Goal: Transaction & Acquisition: Purchase product/service

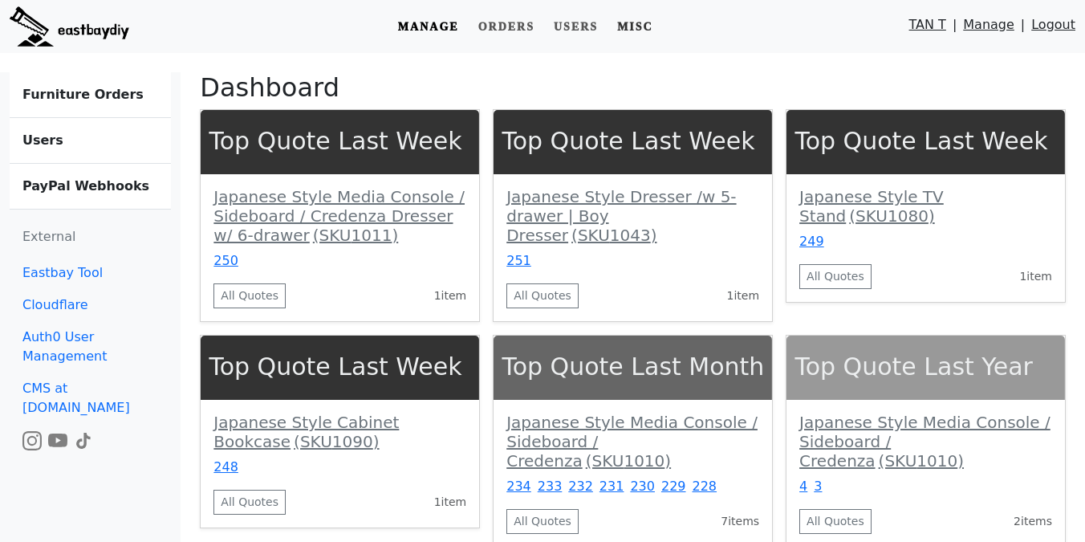
click at [636, 30] on link "Misc" at bounding box center [635, 27] width 49 height 30
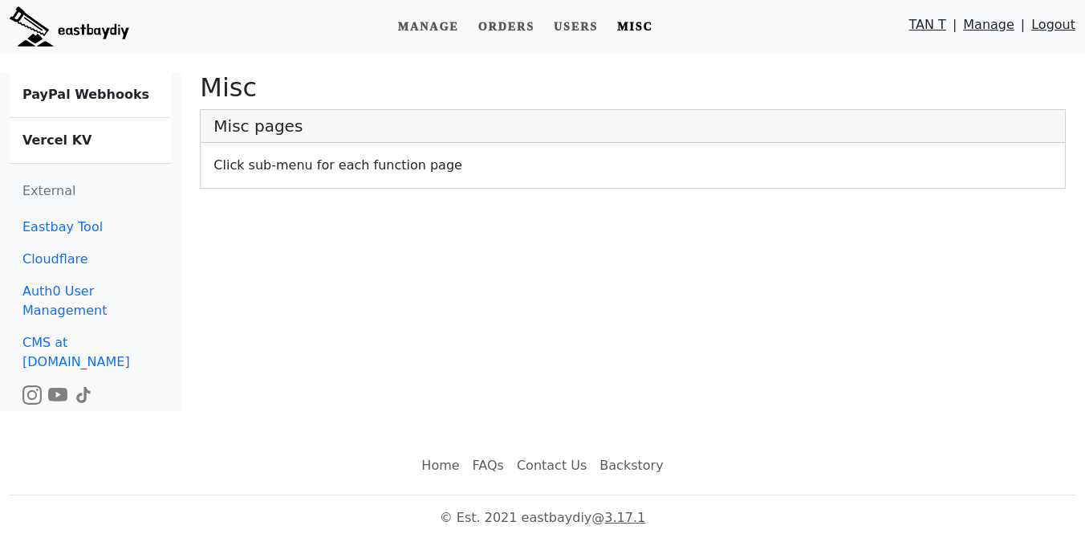
click at [79, 145] on b "Vercel KV" at bounding box center [56, 139] width 69 height 15
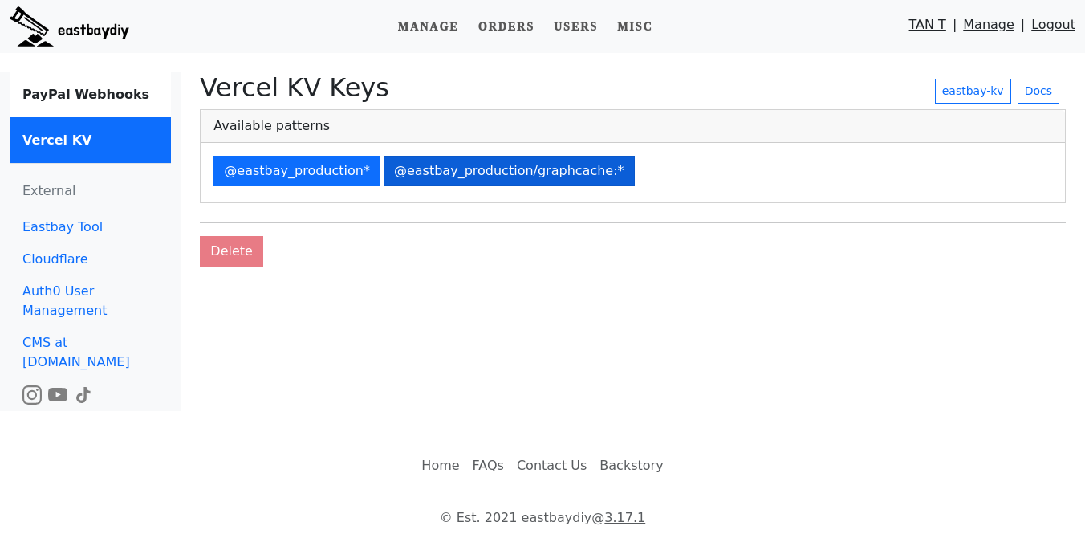
click at [494, 166] on button "@eastbay_production/graphcache:*" at bounding box center [509, 171] width 251 height 30
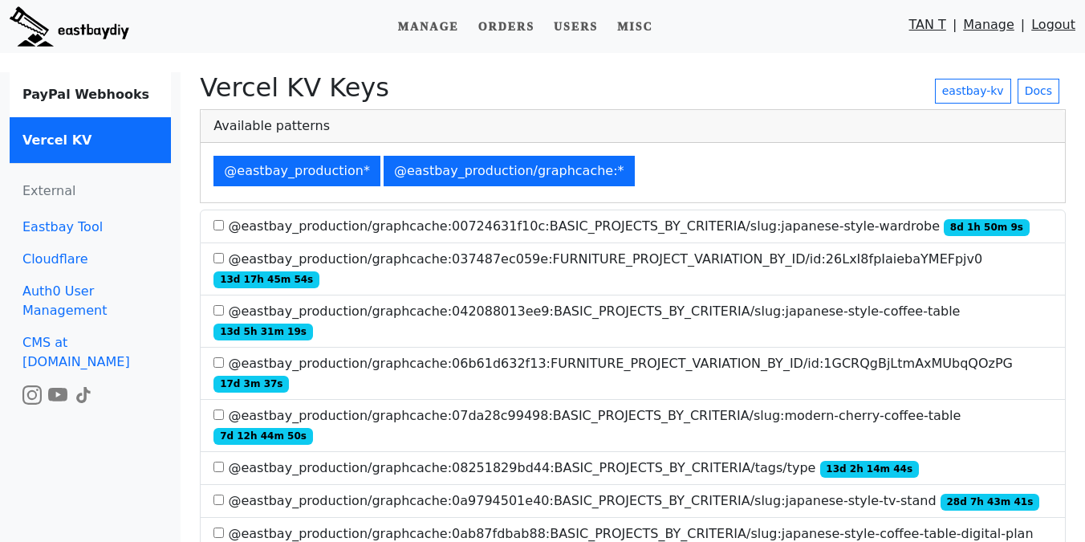
click at [601, 458] on label "@eastbay_production/graphcache:08251829bd44:BASIC_PROJECTS_BY_CRITERIA/tags/typ…" at bounding box center [565, 467] width 705 height 19
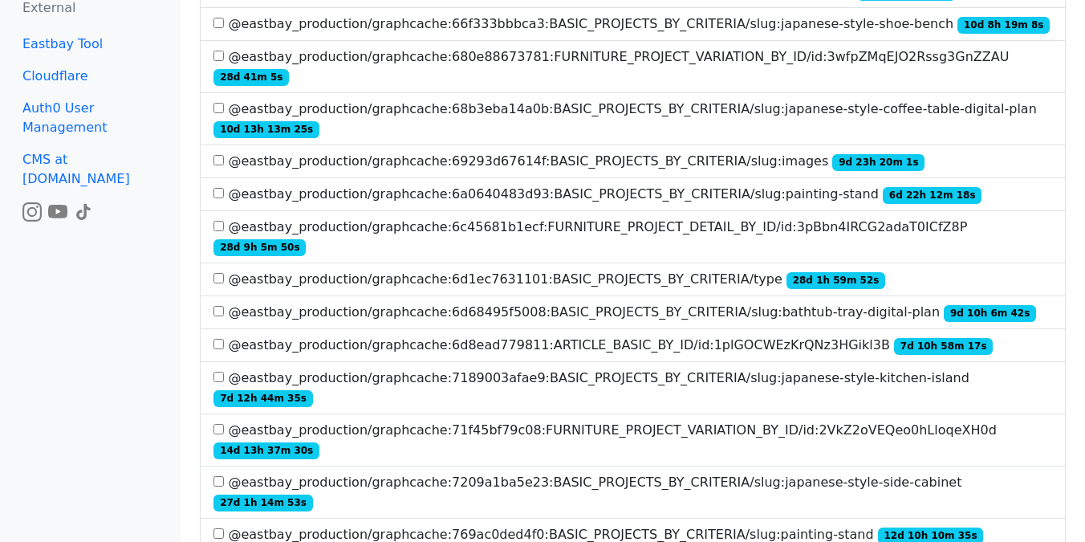
scroll to position [3286, 0]
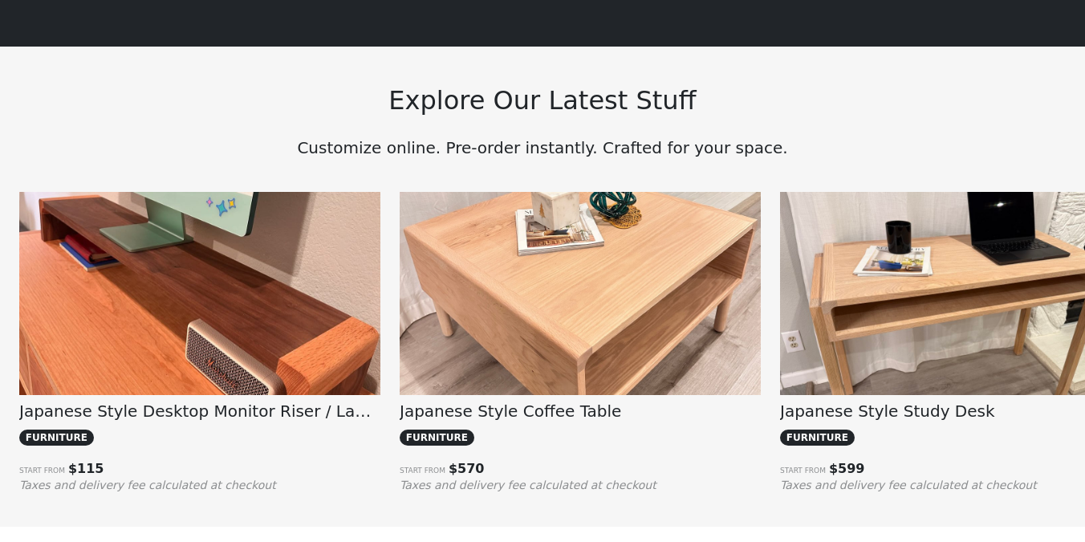
scroll to position [1099, 0]
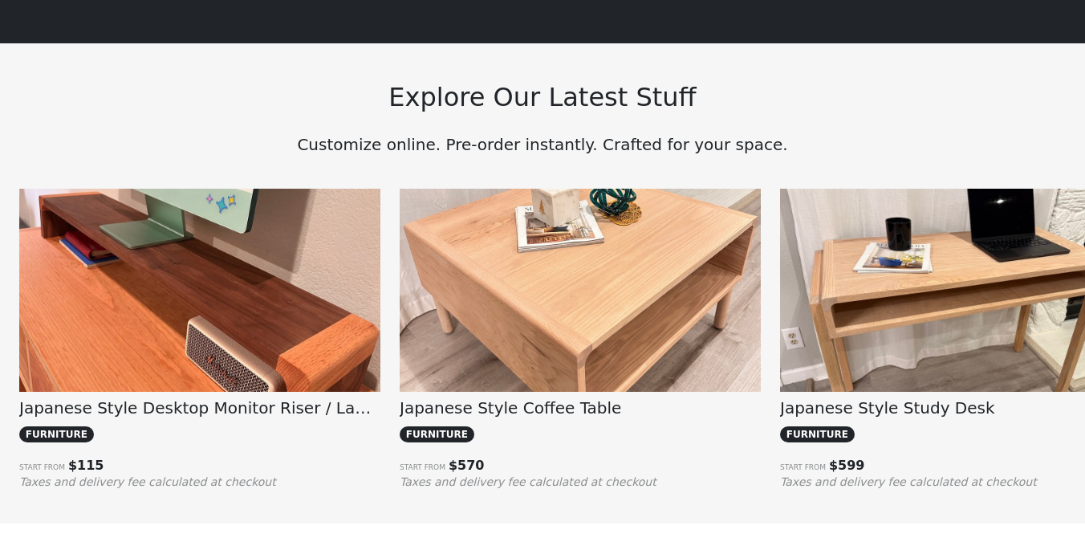
click at [242, 337] on img at bounding box center [199, 324] width 361 height 271
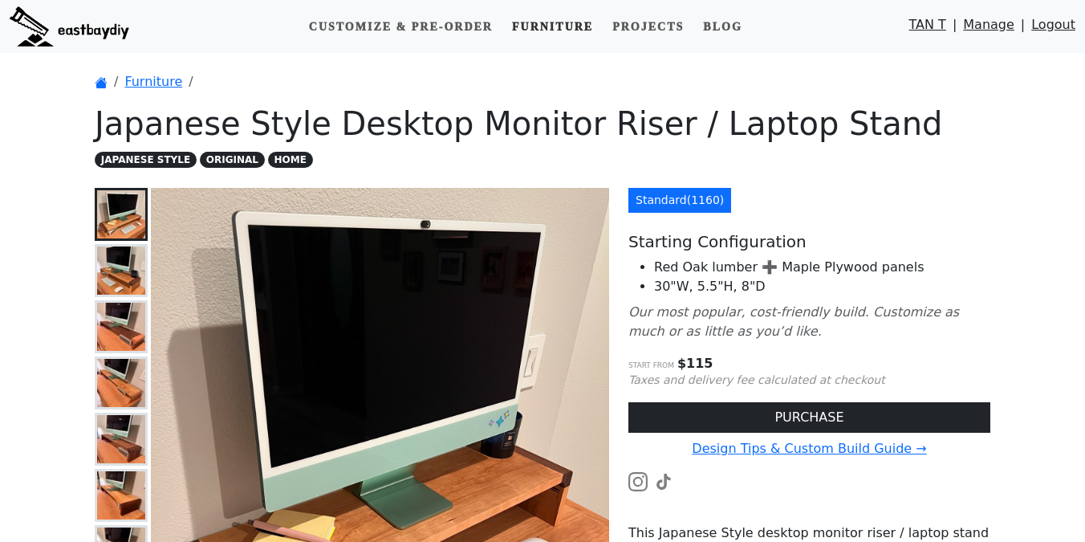
click at [544, 29] on link "Furniture" at bounding box center [553, 27] width 94 height 30
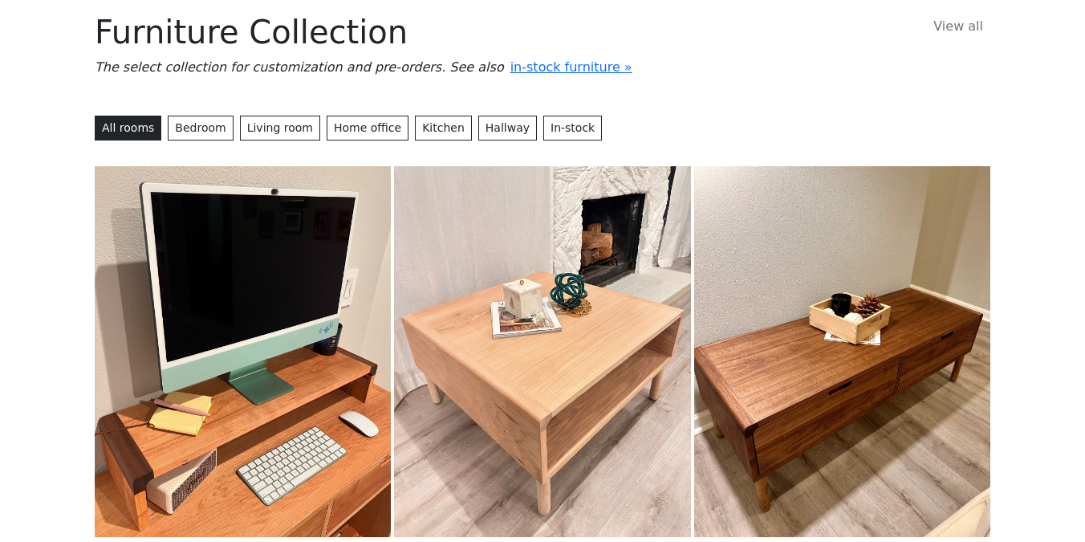
scroll to position [12, 0]
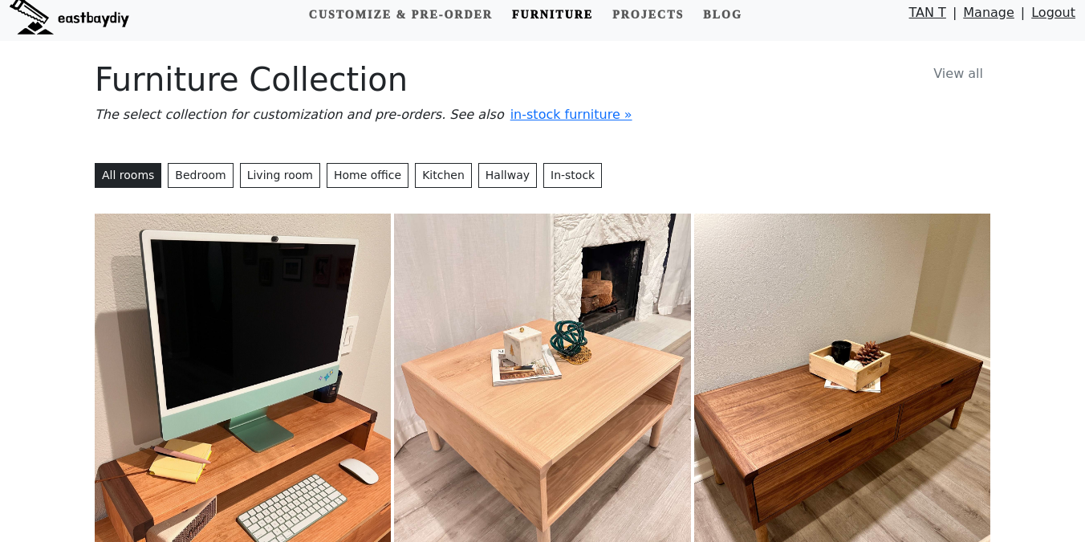
click at [238, 258] on img at bounding box center [243, 398] width 296 height 371
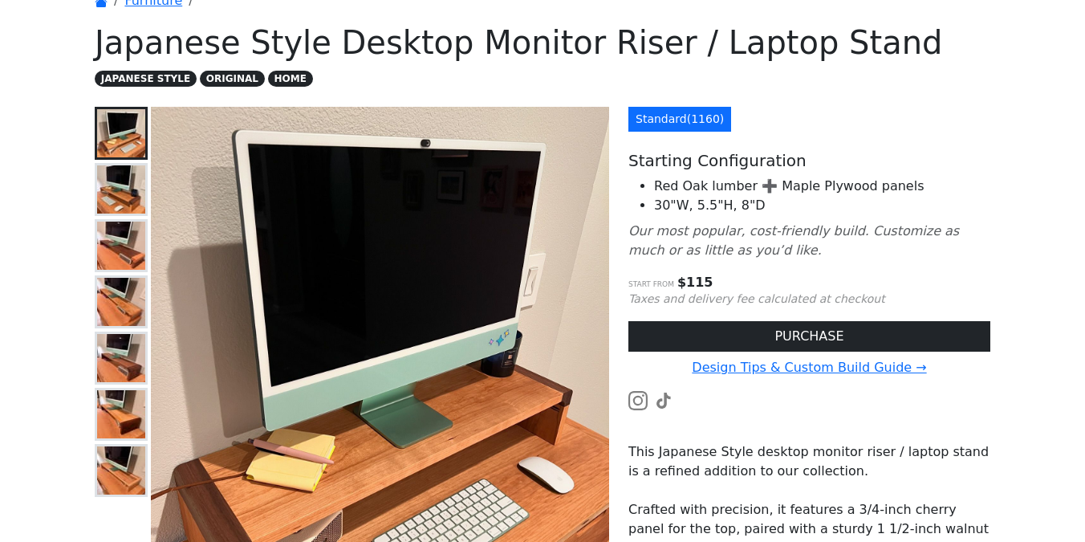
scroll to position [87, 0]
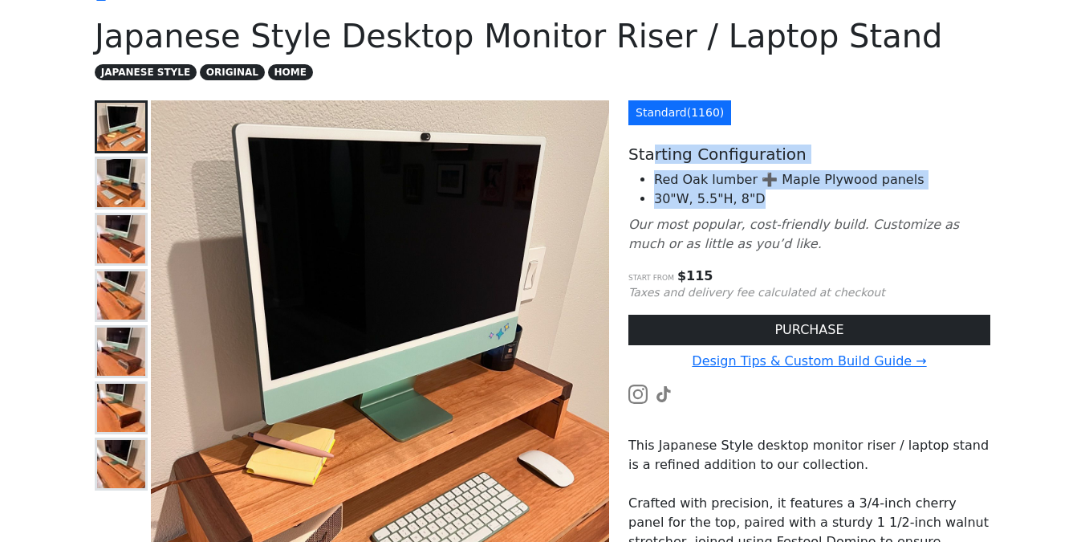
drag, startPoint x: 657, startPoint y: 153, endPoint x: 753, endPoint y: 203, distance: 107.7
click at [753, 203] on div "Standard ( 1160 ) Starting Configuration Red Oak lumber ➕ Maple Plywood panels …" at bounding box center [809, 434] width 381 height 668
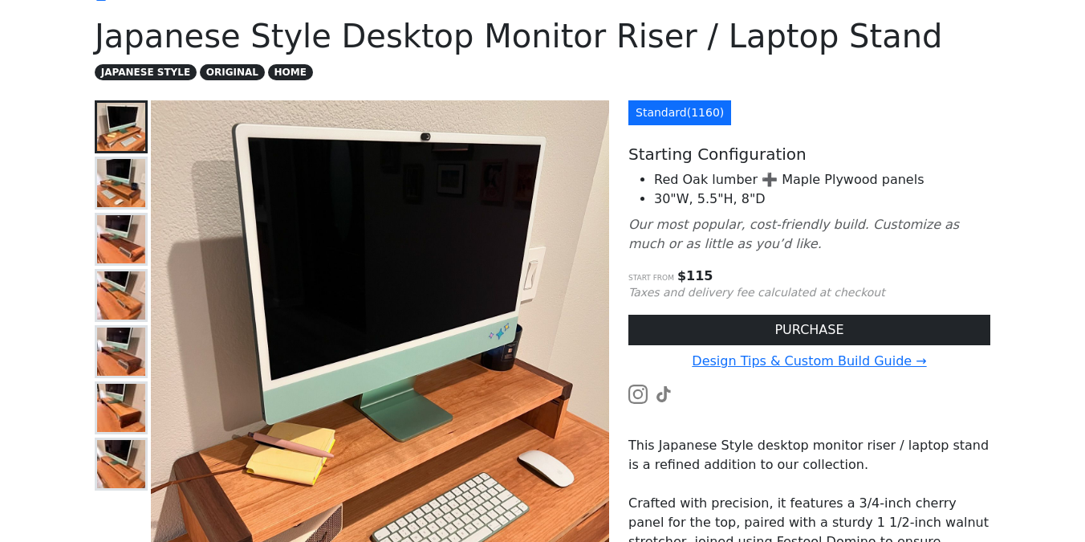
click at [806, 240] on p "Our most popular, cost-friendly build. Customize as much or as little as you’d …" at bounding box center [809, 234] width 362 height 39
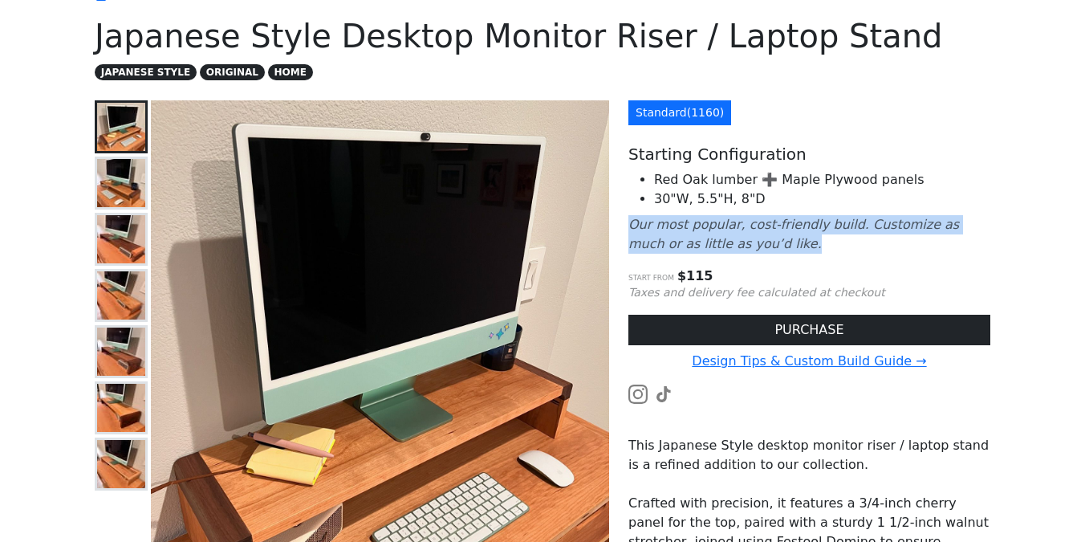
drag, startPoint x: 716, startPoint y: 256, endPoint x: 716, endPoint y: 210, distance: 45.7
click at [716, 210] on div "Standard ( 1160 ) Starting Configuration Red Oak lumber ➕ Maple Plywood panels …" at bounding box center [809, 434] width 381 height 668
click at [727, 210] on div "Standard ( 1160 ) Starting Configuration Red Oak lumber ➕ Maple Plywood panels …" at bounding box center [809, 434] width 381 height 668
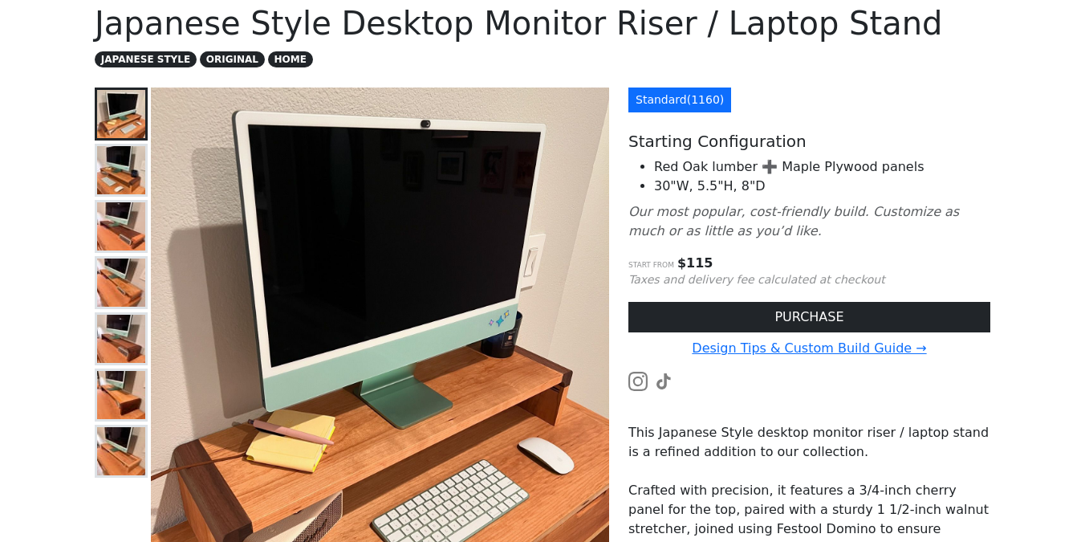
scroll to position [98, 0]
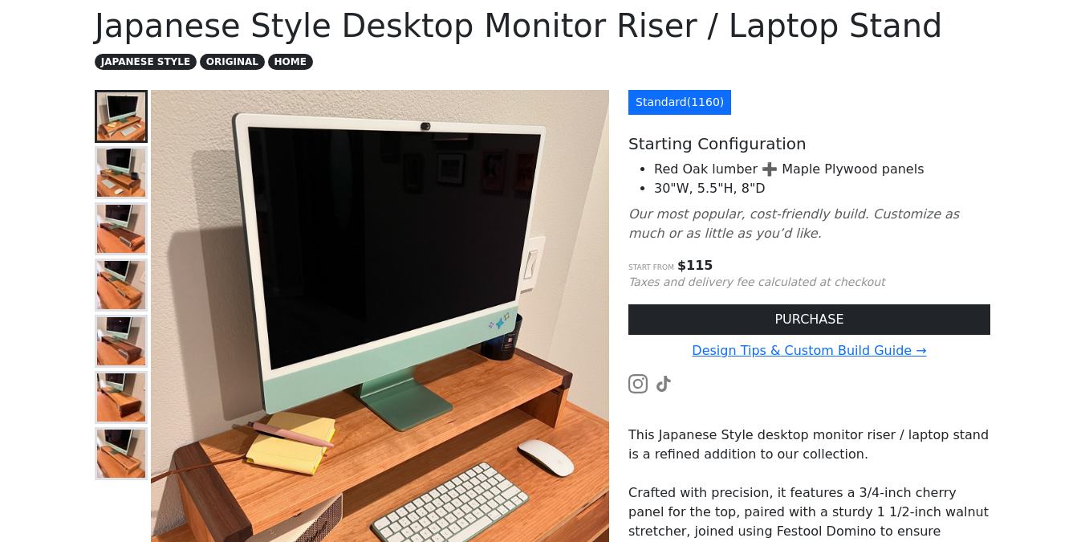
click at [128, 165] on img at bounding box center [121, 172] width 48 height 48
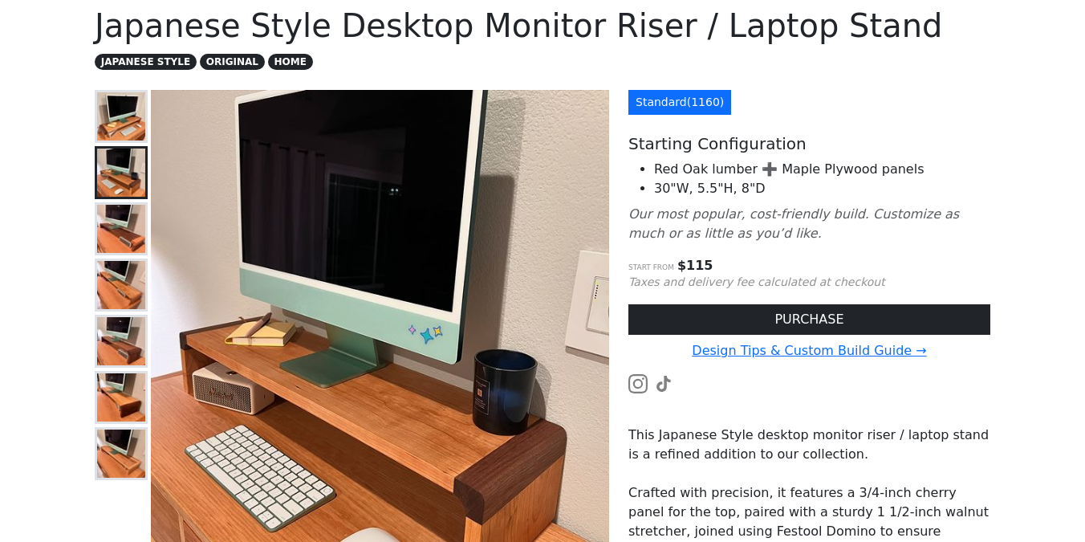
click at [120, 209] on img at bounding box center [121, 229] width 48 height 48
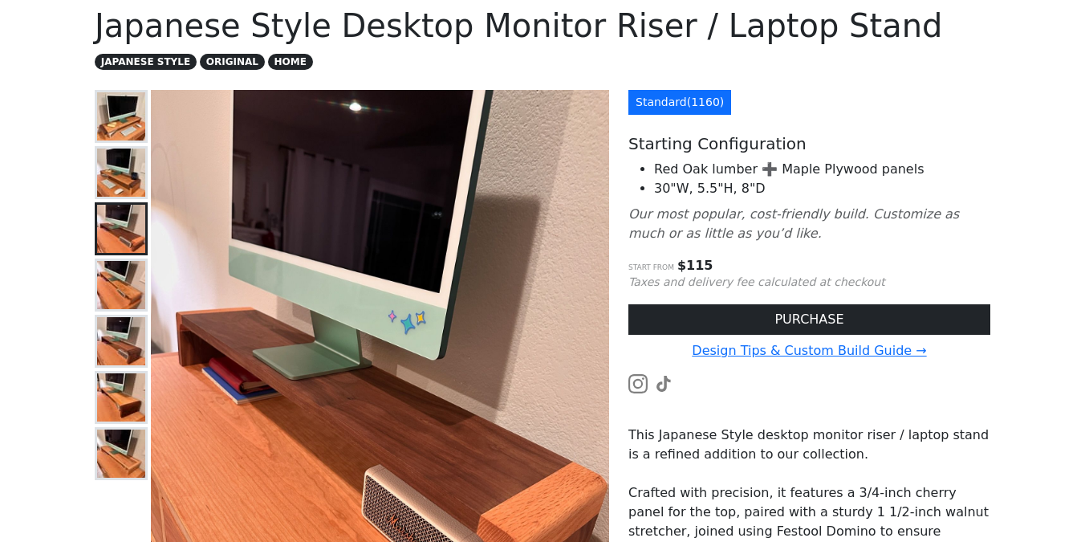
click at [120, 277] on img at bounding box center [121, 285] width 48 height 48
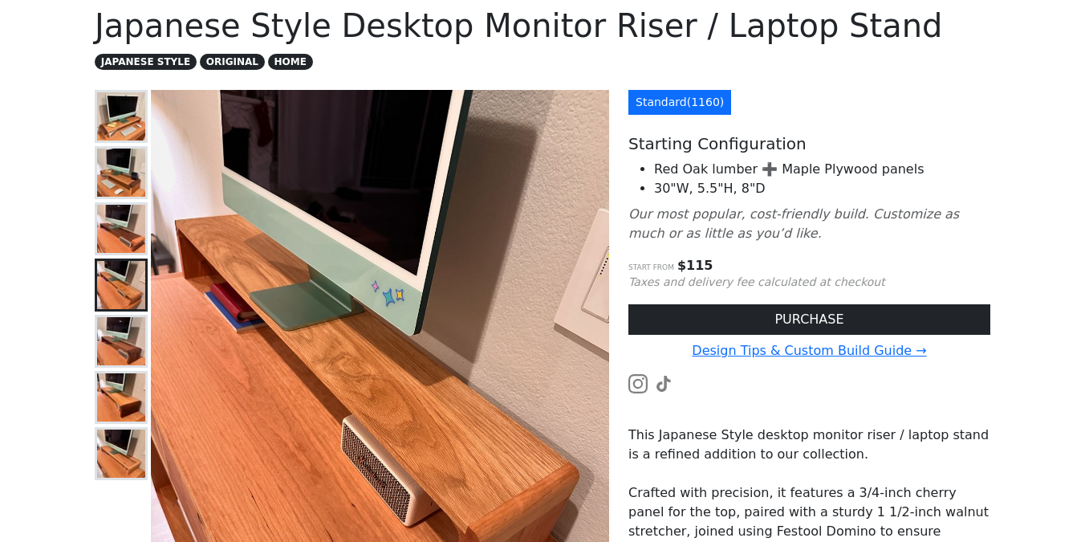
click at [120, 337] on img at bounding box center [121, 341] width 48 height 48
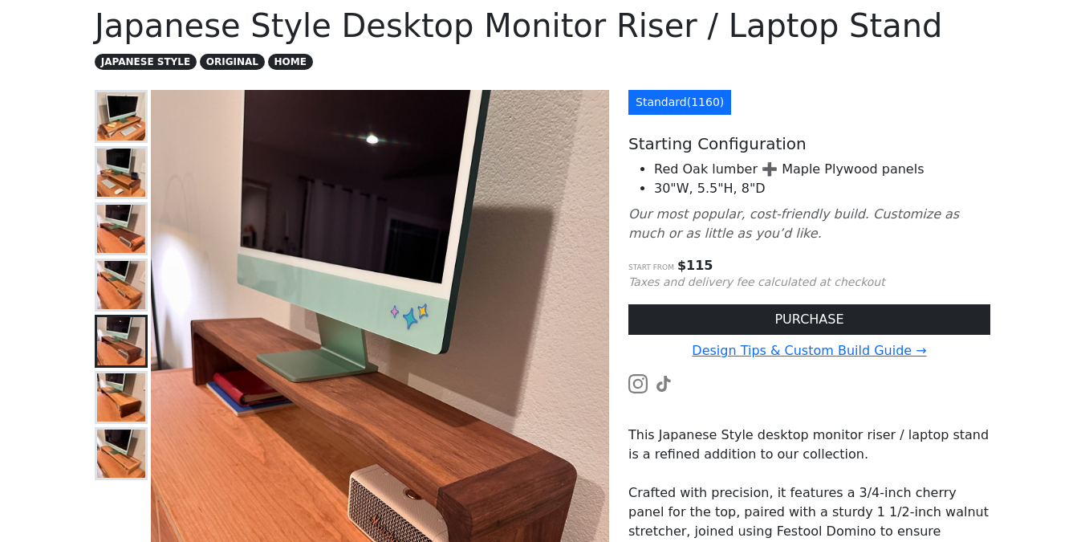
click at [120, 396] on img at bounding box center [121, 397] width 48 height 48
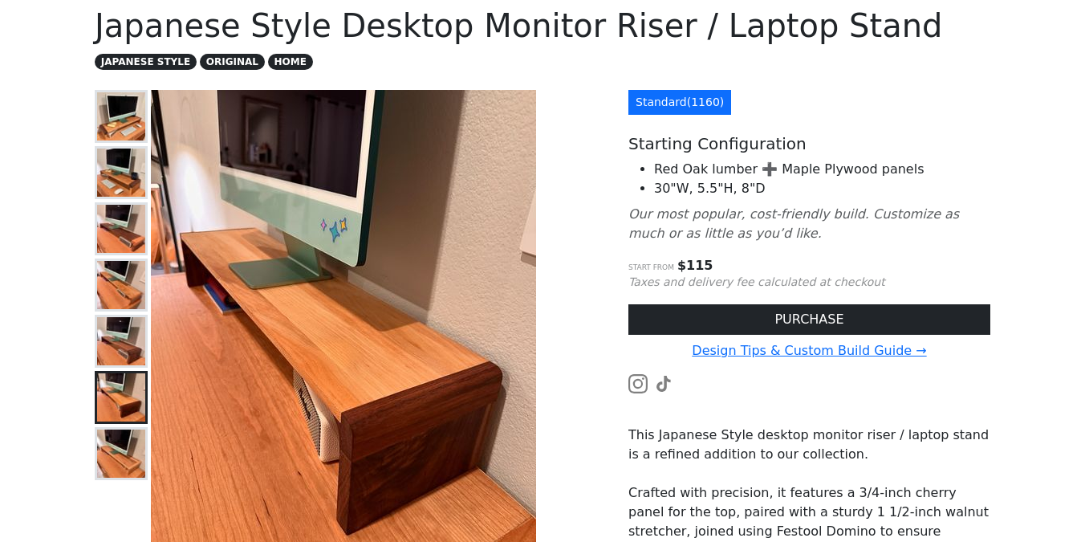
click at [120, 438] on img at bounding box center [121, 453] width 48 height 48
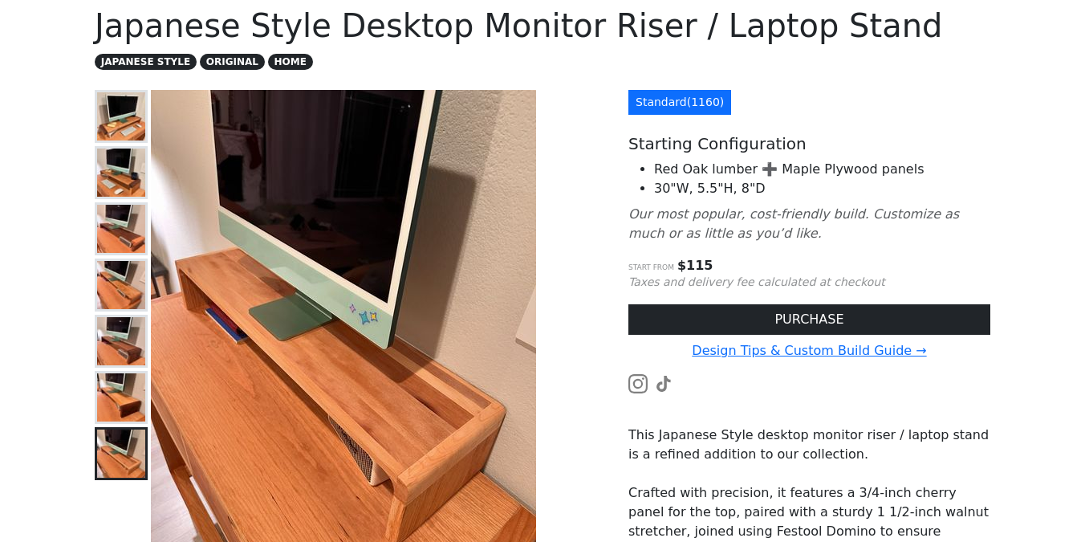
click at [680, 252] on div "Standard ( 1160 ) Starting Configuration Red Oak lumber ➕ Maple Plywood panels …" at bounding box center [809, 424] width 381 height 668
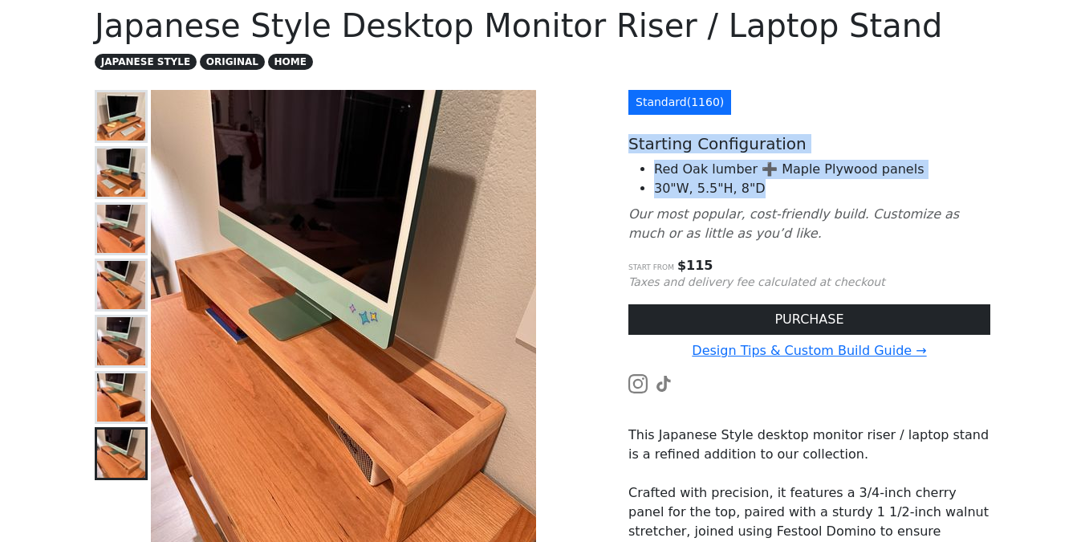
drag, startPoint x: 624, startPoint y: 140, endPoint x: 741, endPoint y: 201, distance: 131.7
click at [741, 201] on div "Standard ( 1160 ) Starting Configuration Red Oak lumber ➕ Maple Plywood panels …" at bounding box center [809, 424] width 381 height 668
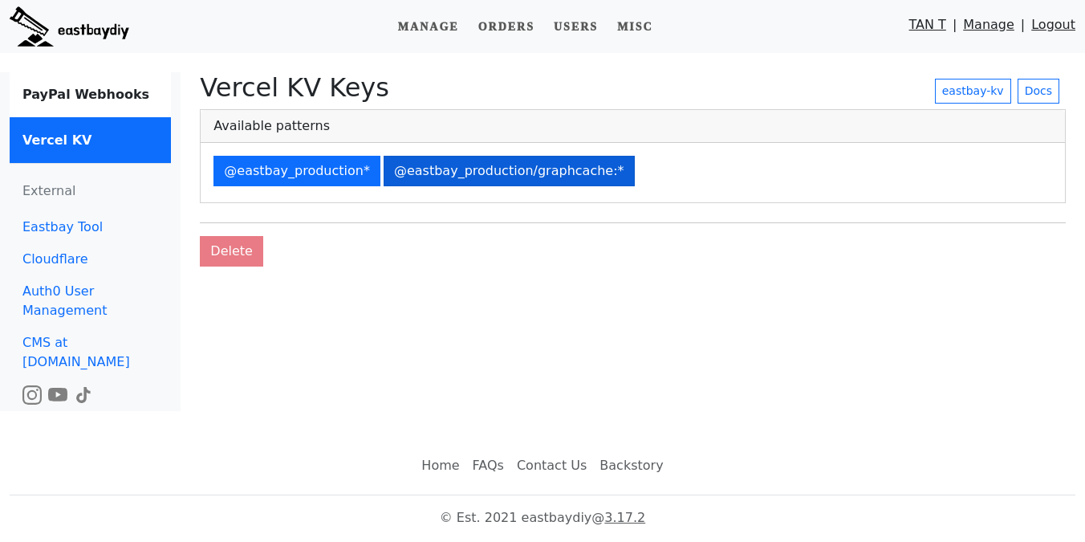
click at [506, 171] on button "@eastbay_production/graphcache:*" at bounding box center [509, 171] width 251 height 30
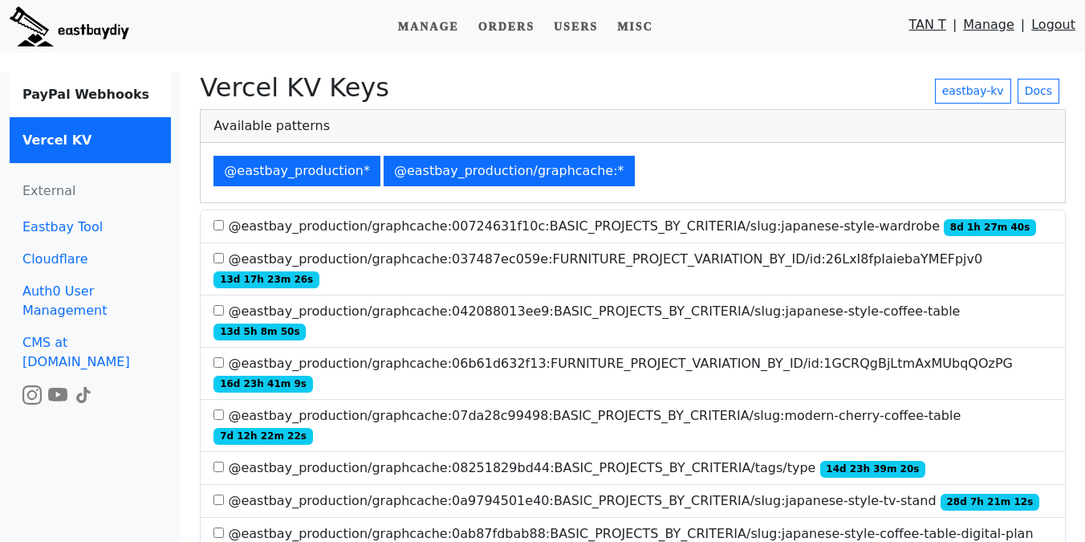
click at [591, 458] on label "@eastbay_production/graphcache:08251829bd44:BASIC_PROJECTS_BY_CRITERIA/tags/typ…" at bounding box center [569, 467] width 712 height 19
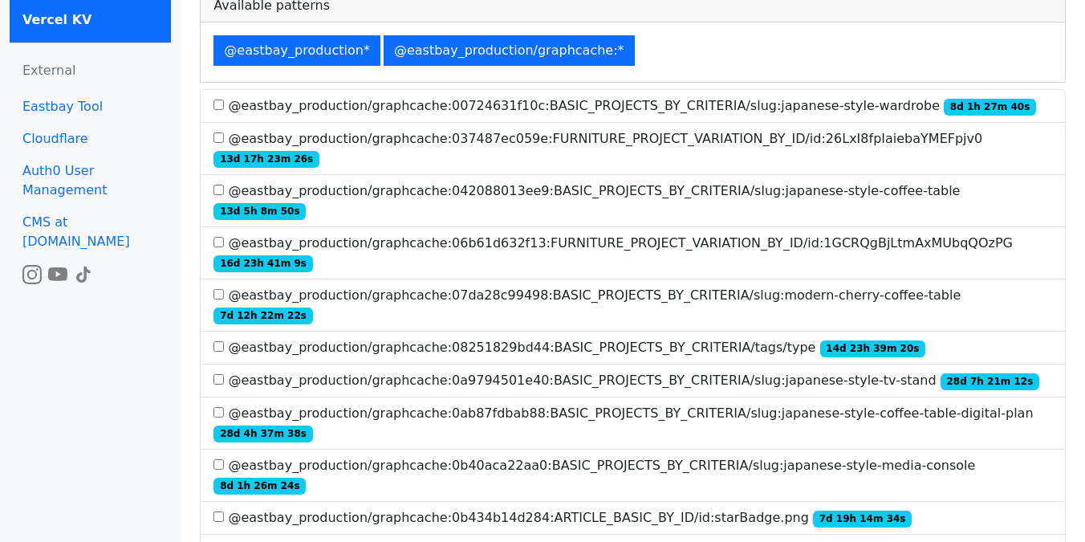
scroll to position [1782, 0]
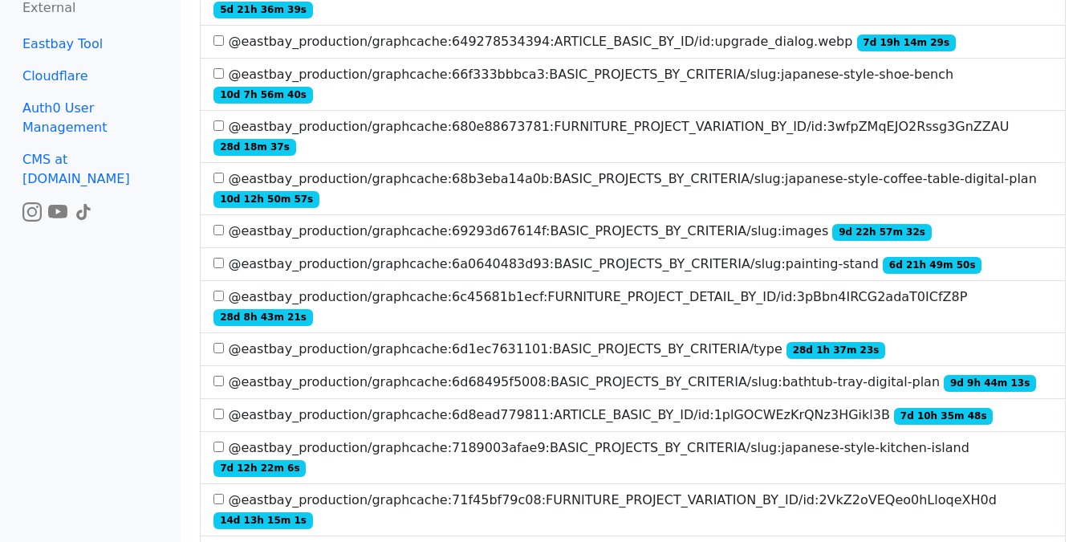
scroll to position [3192, 0]
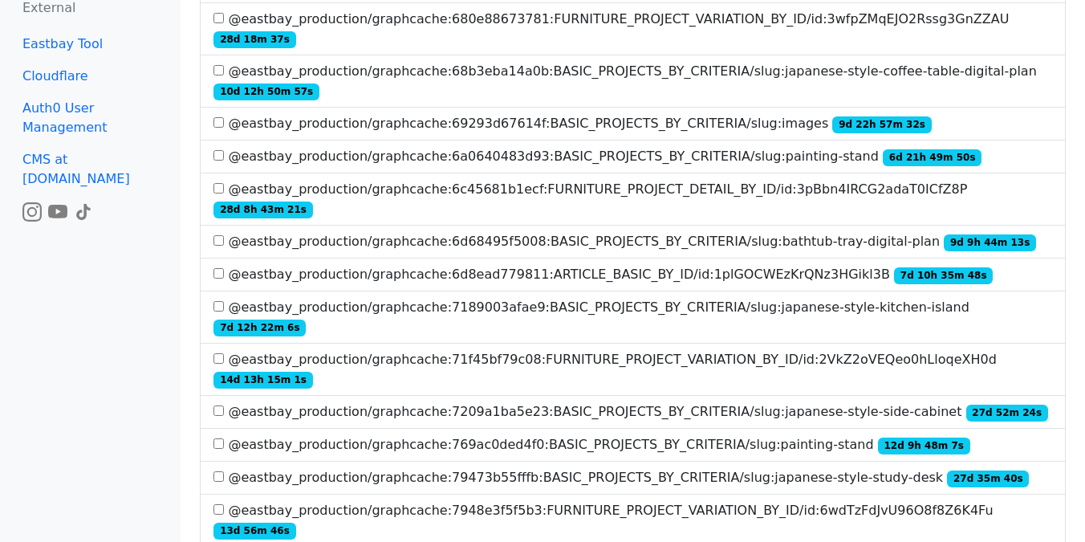
scroll to position [1914, 0]
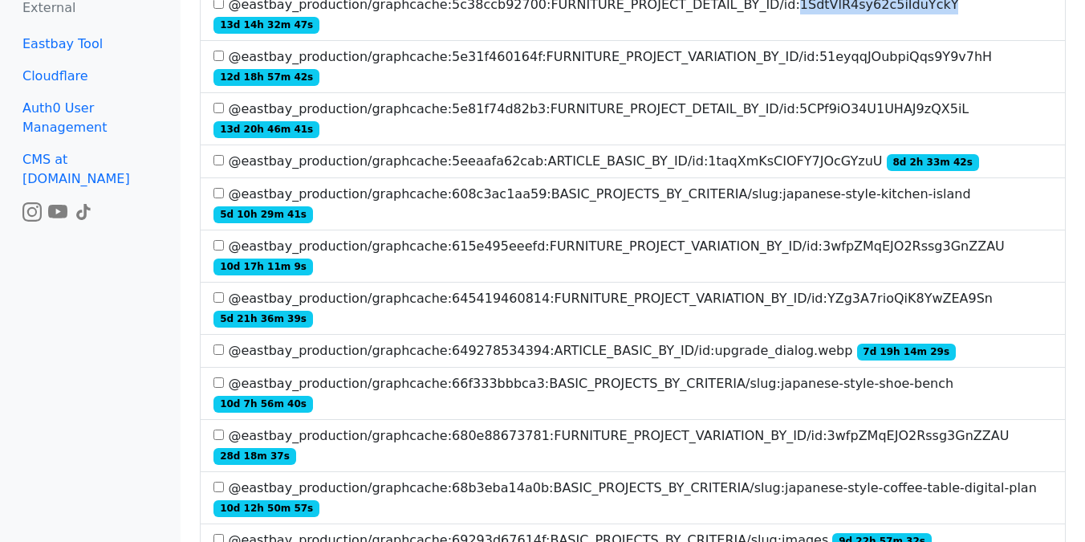
scroll to position [3174, 0]
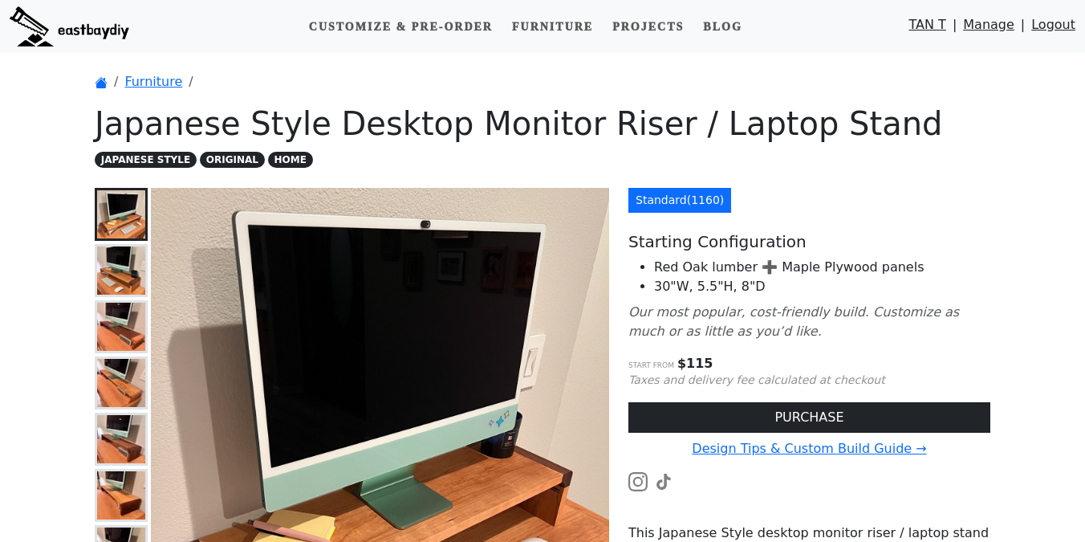
click at [118, 34] on img at bounding box center [70, 26] width 120 height 40
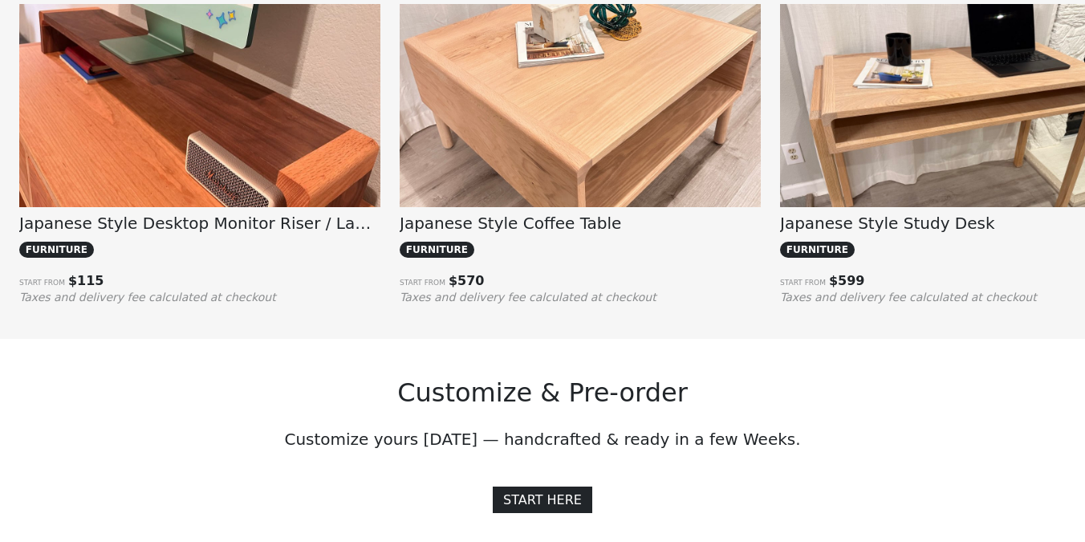
scroll to position [1091, 0]
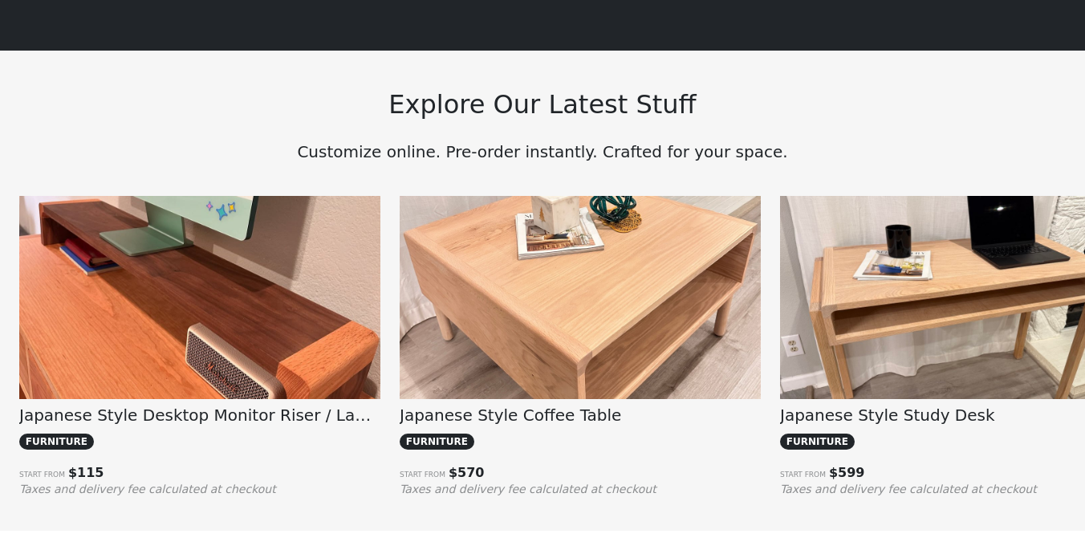
click at [254, 296] on img at bounding box center [199, 331] width 361 height 271
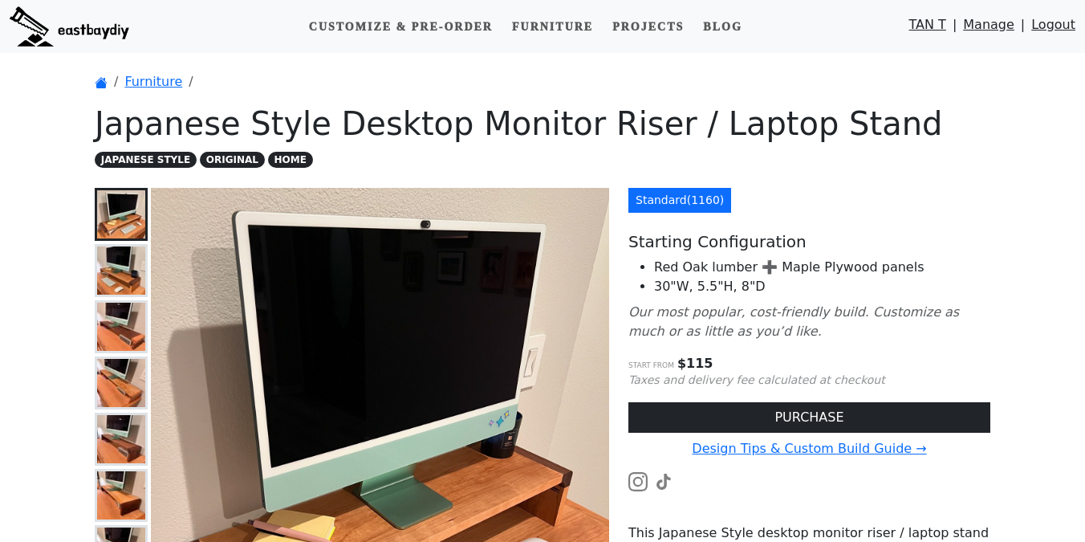
scroll to position [73, 0]
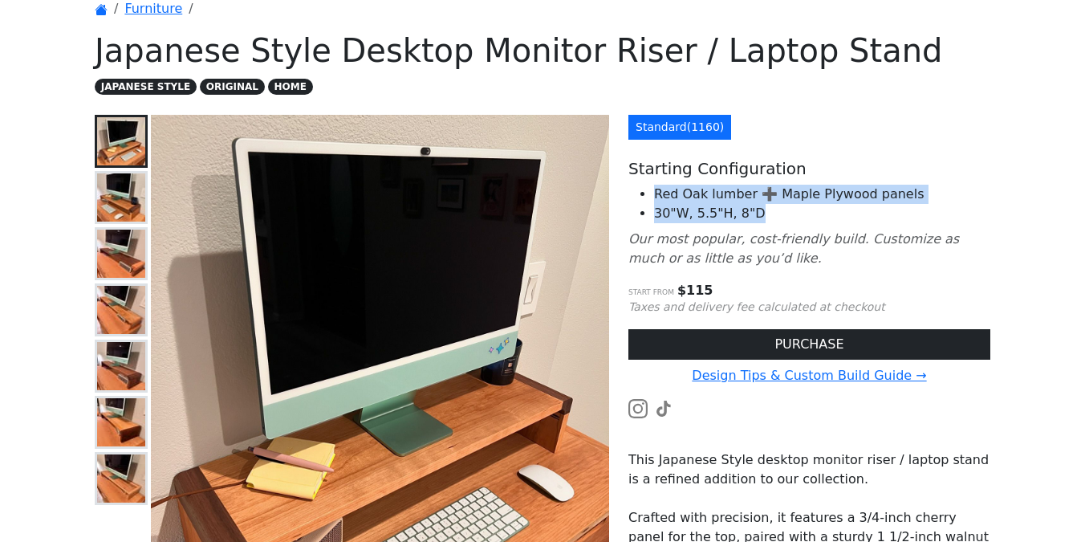
drag, startPoint x: 653, startPoint y: 182, endPoint x: 770, endPoint y: 234, distance: 127.9
click at [768, 231] on div "Standard ( 1160 ) Starting Configuration Red Oak lumber ➕ Maple Plywood panels …" at bounding box center [809, 449] width 381 height 668
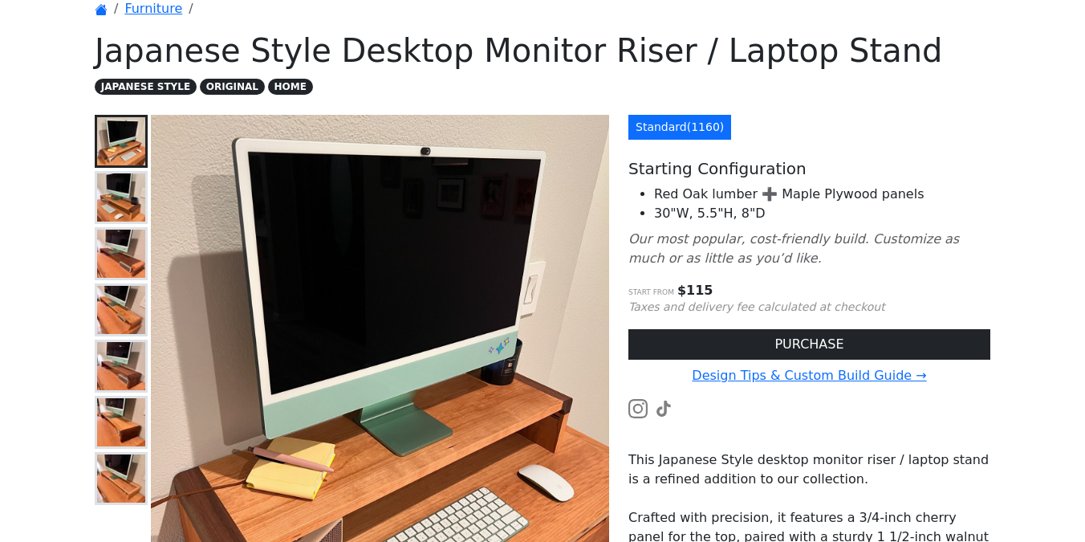
click at [770, 234] on icon "Our most popular, cost-friendly build. Customize as much or as little as you’d …" at bounding box center [793, 248] width 331 height 35
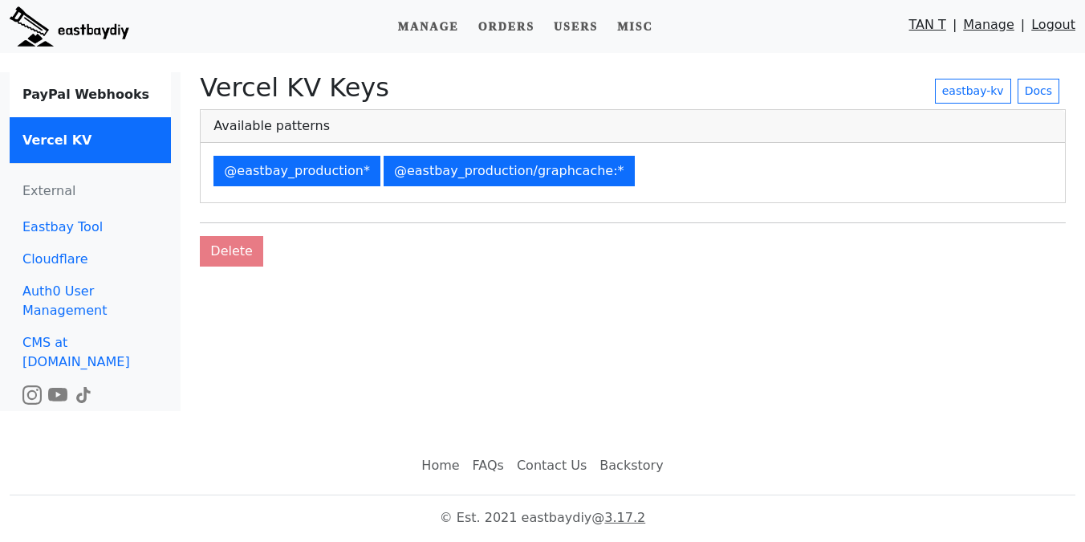
click at [553, 152] on div "@eastbay_production* @eastbay_production/graphcache:*" at bounding box center [633, 172] width 864 height 59
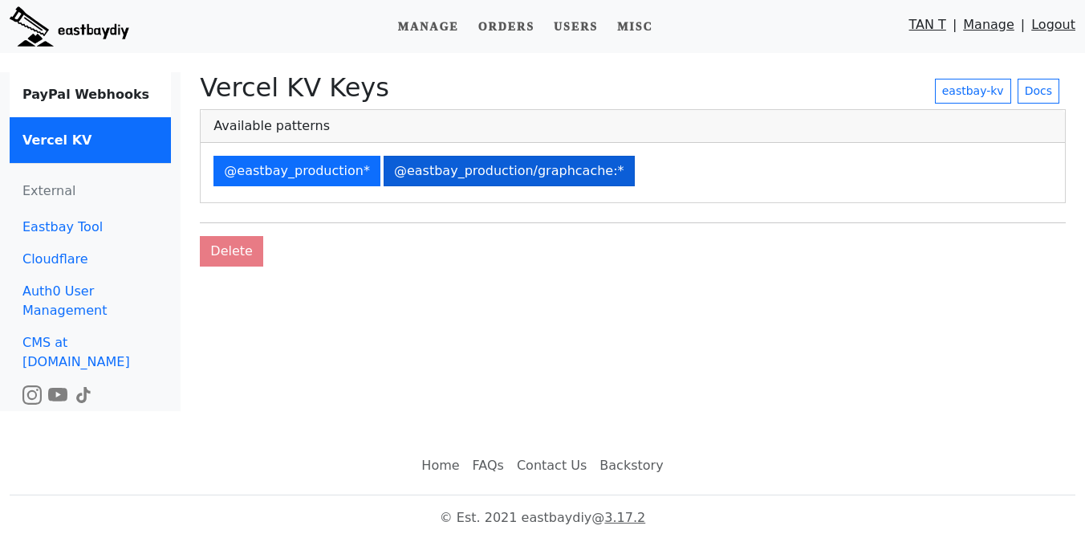
click at [550, 169] on button "@eastbay_production/graphcache:*" at bounding box center [509, 171] width 251 height 30
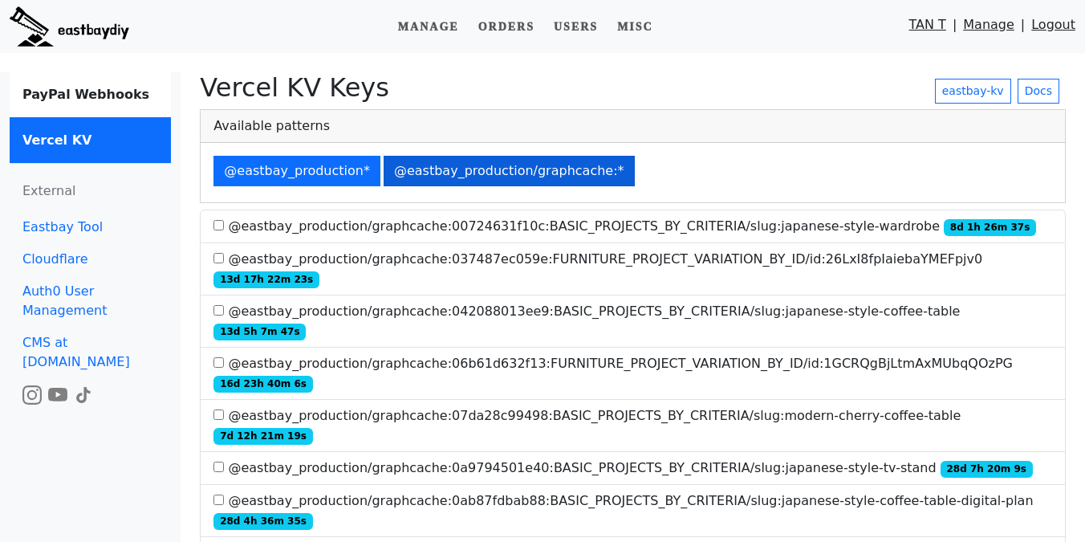
scroll to position [3071, 0]
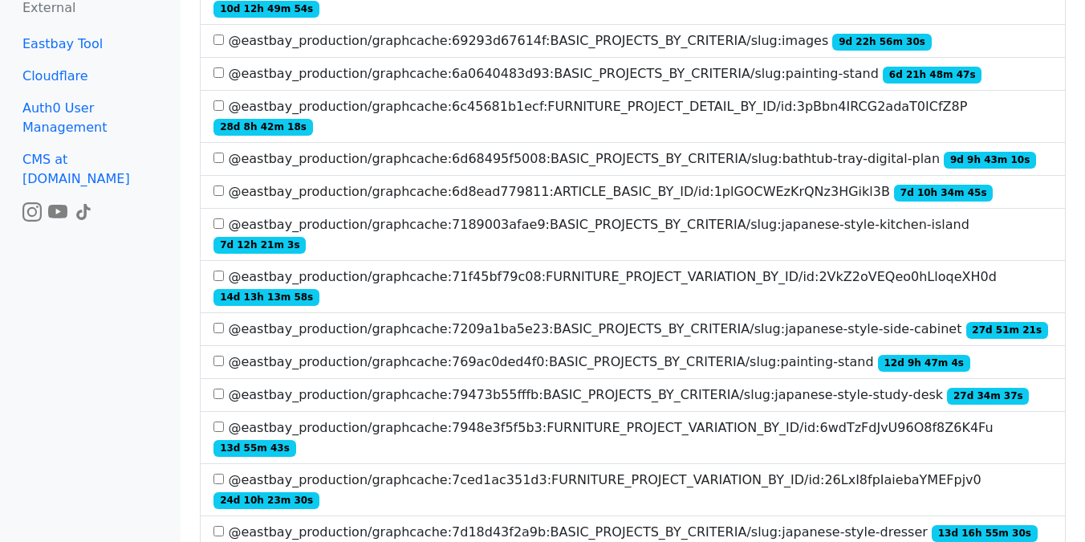
scroll to position [3325, 0]
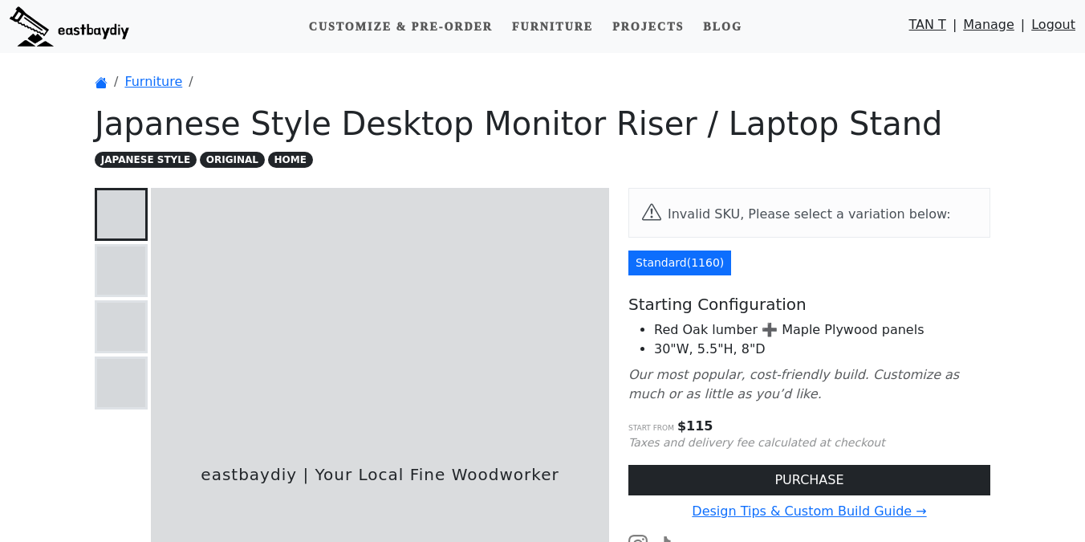
scroll to position [73, 0]
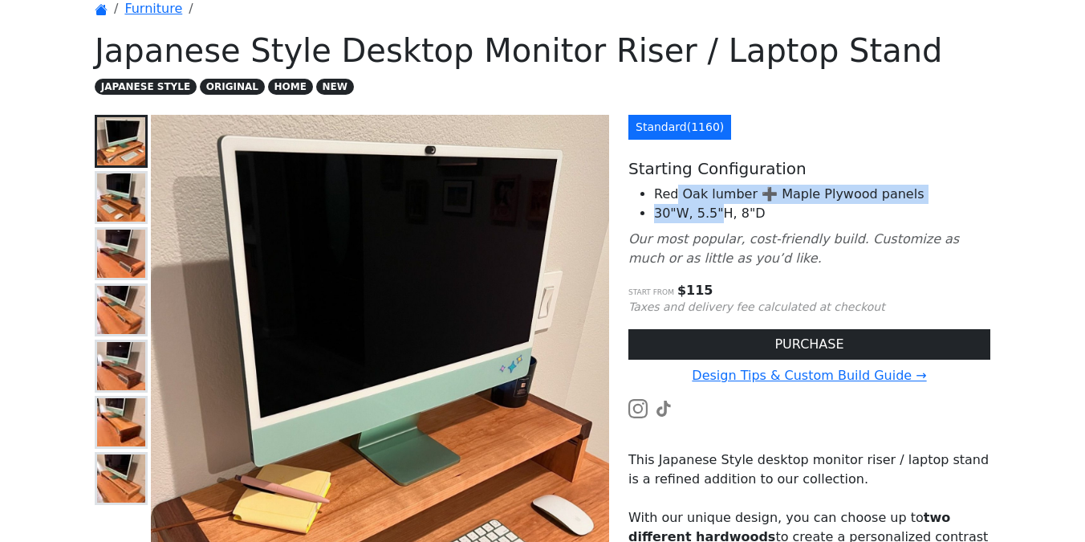
drag, startPoint x: 677, startPoint y: 199, endPoint x: 735, endPoint y: 213, distance: 59.6
click at [729, 211] on ul "Red Oak lumber ➕ Maple Plywood panels 30"W, 5.5"H, 8"D" at bounding box center [809, 204] width 362 height 39
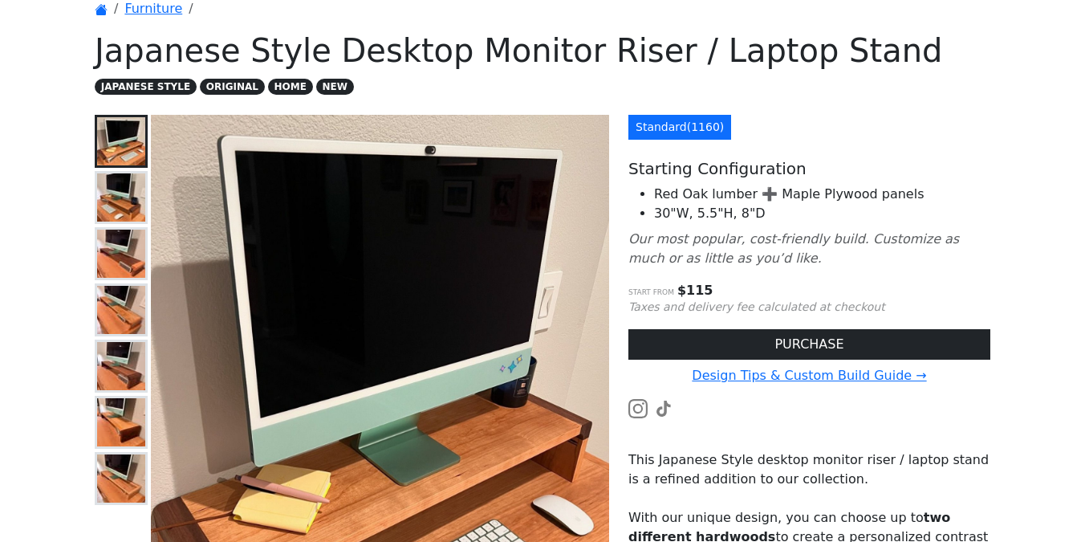
click at [735, 213] on li "30"W, 5.5"H, 8"D" at bounding box center [822, 213] width 336 height 19
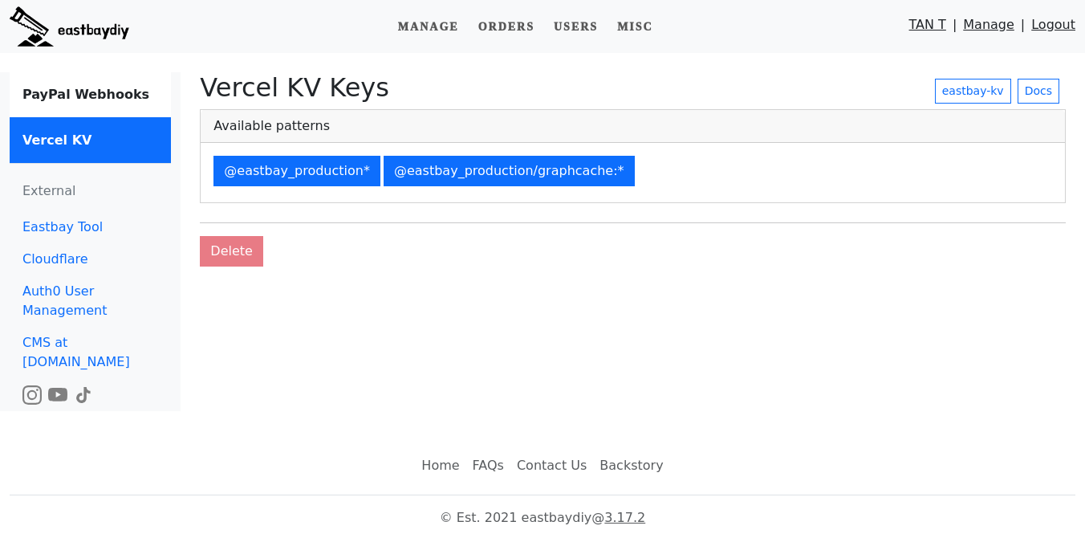
click at [563, 152] on div "@eastbay_production* @eastbay_production/graphcache:*" at bounding box center [633, 172] width 864 height 59
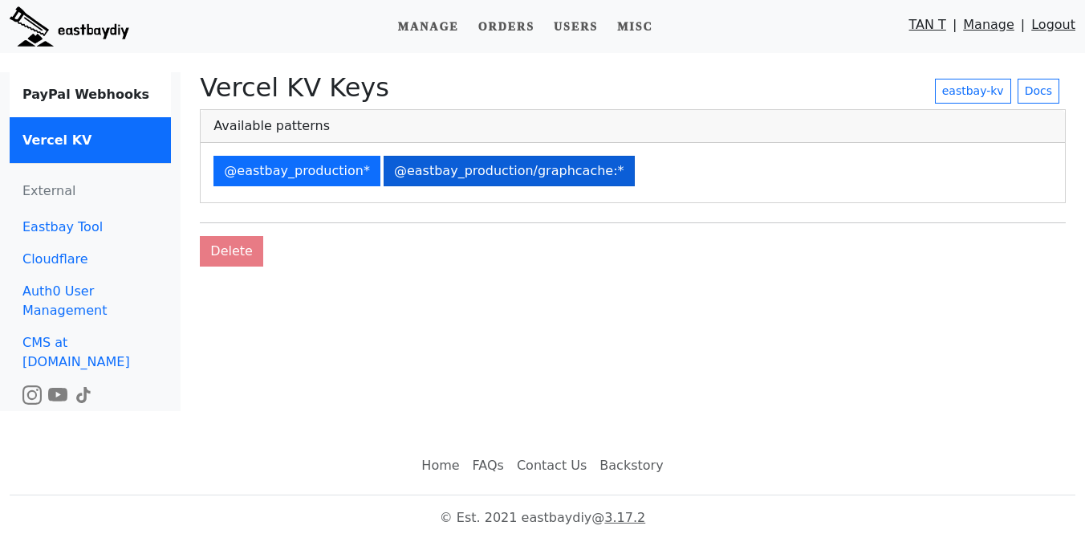
click at [557, 166] on button "@eastbay_production/graphcache:*" at bounding box center [509, 171] width 251 height 30
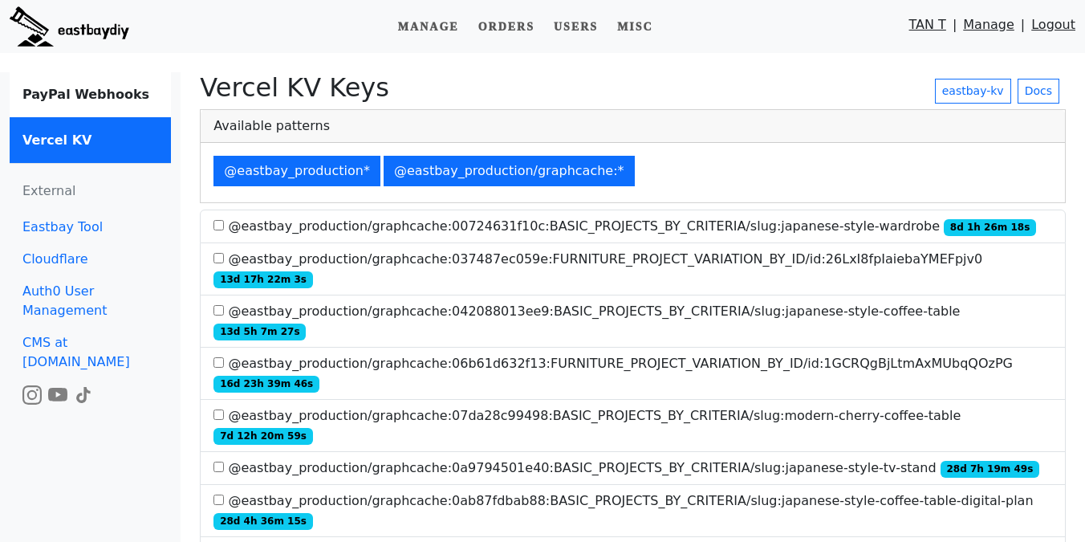
scroll to position [3052, 0]
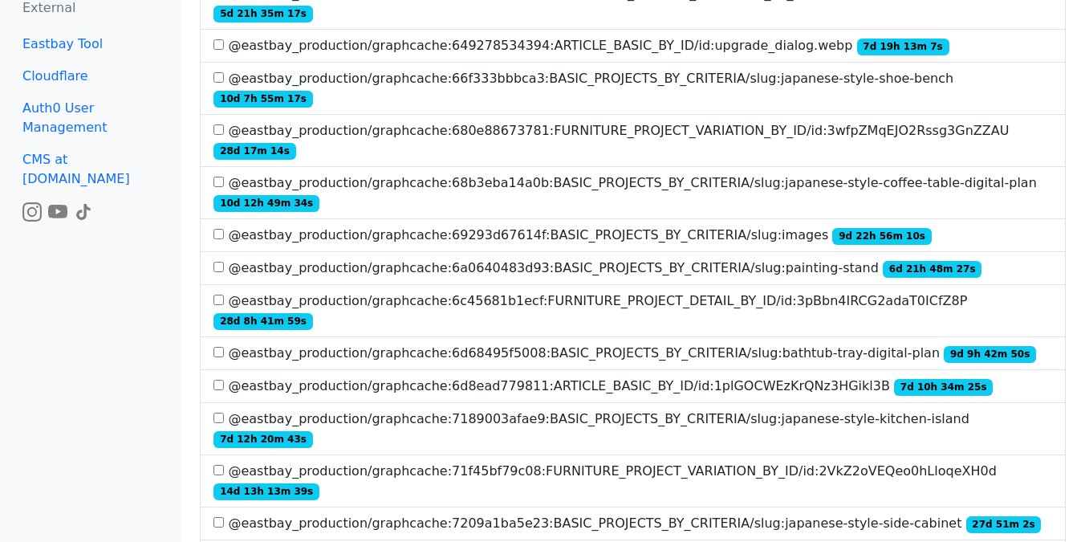
scroll to position [3166, 0]
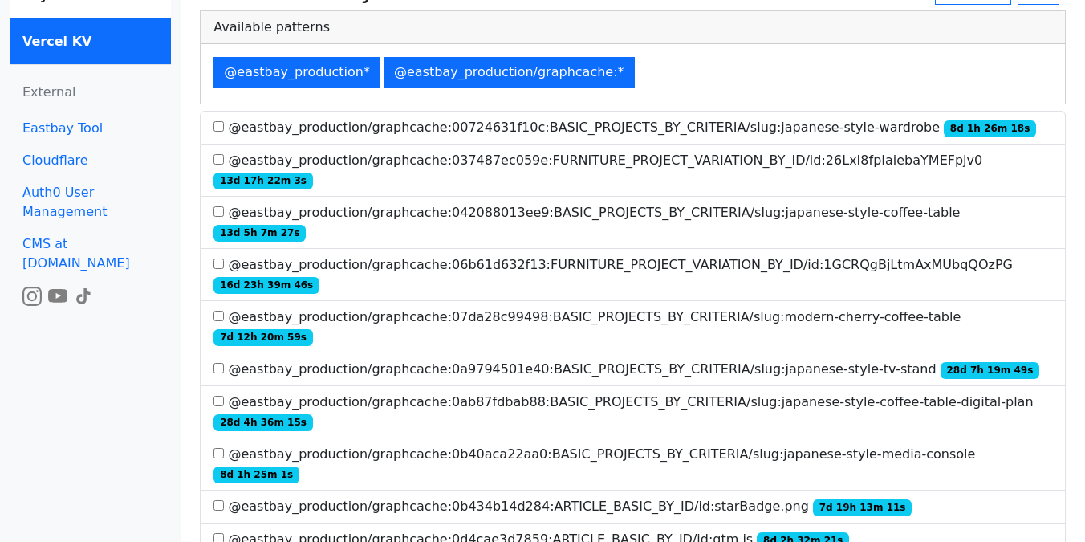
scroll to position [441, 0]
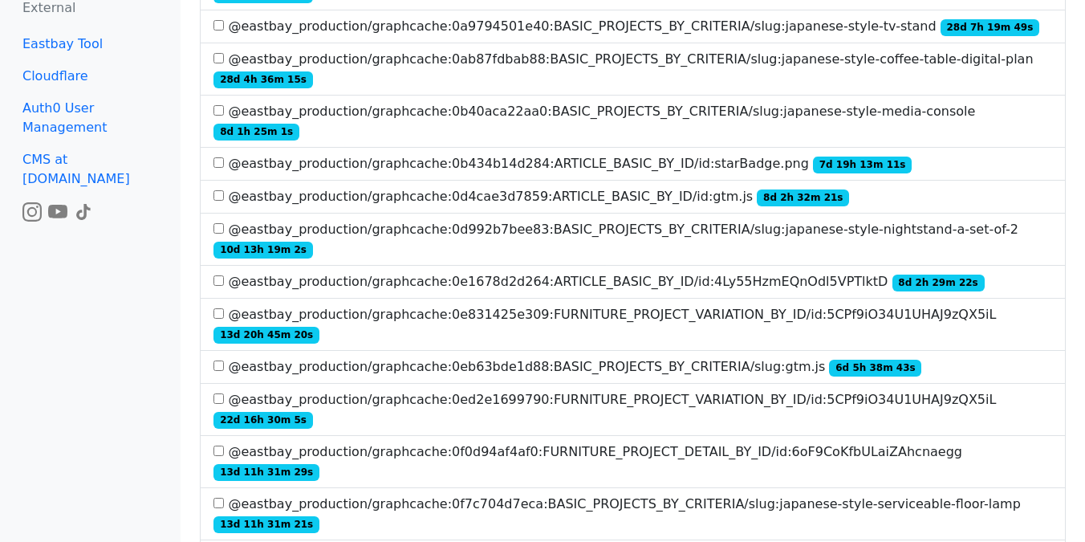
click at [451, 220] on label "@eastbay_production/graphcache:0d992b7bee83:BASIC_PROJECTS_BY_CRITERIA/slug:jap…" at bounding box center [632, 239] width 839 height 39
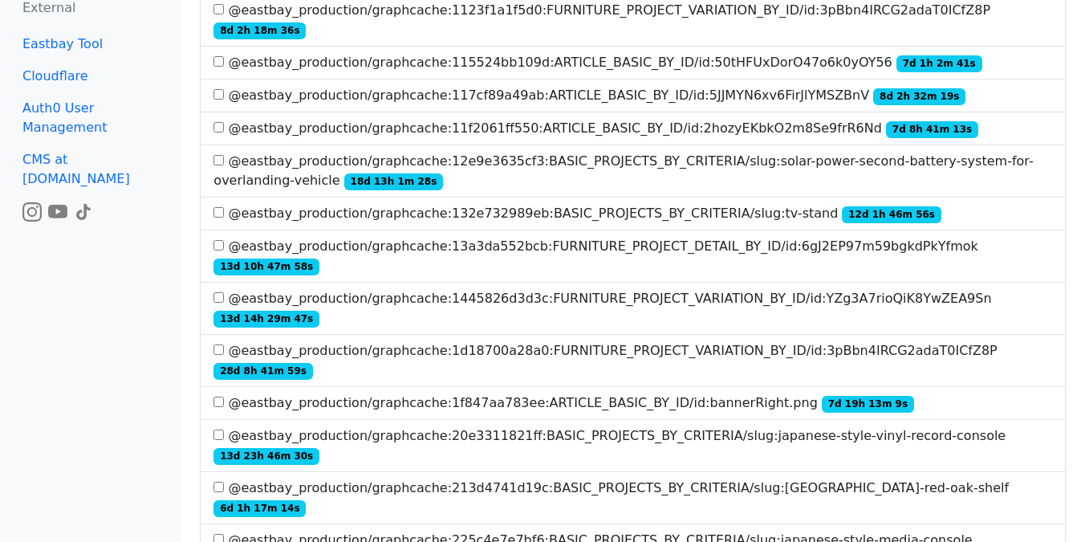
scroll to position [1368, 0]
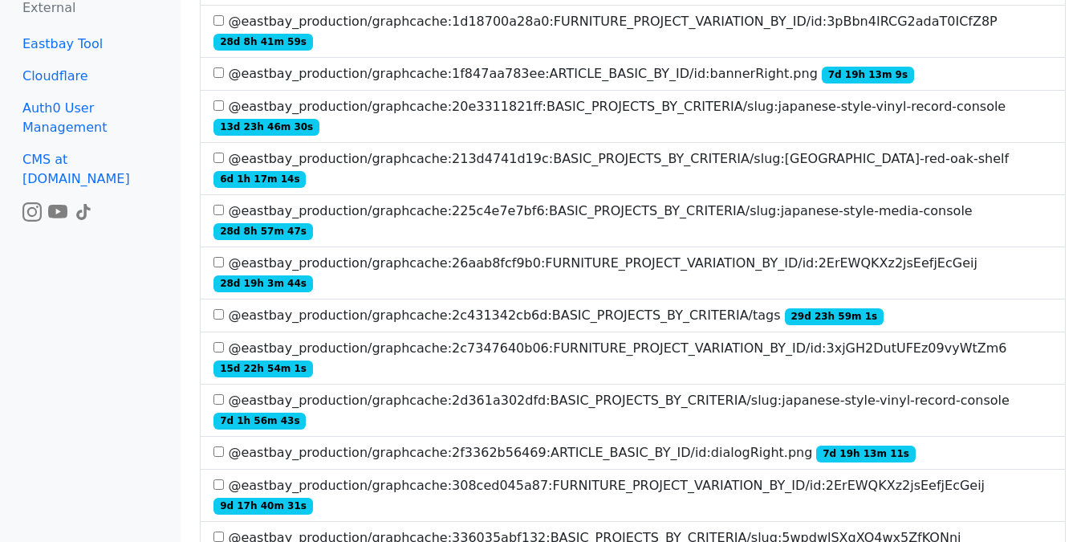
click at [327, 528] on label "@eastbay_production/graphcache:336035abf132:BASIC_PROJECTS_BY_CRITERIA/slug:5wp…" at bounding box center [632, 547] width 839 height 39
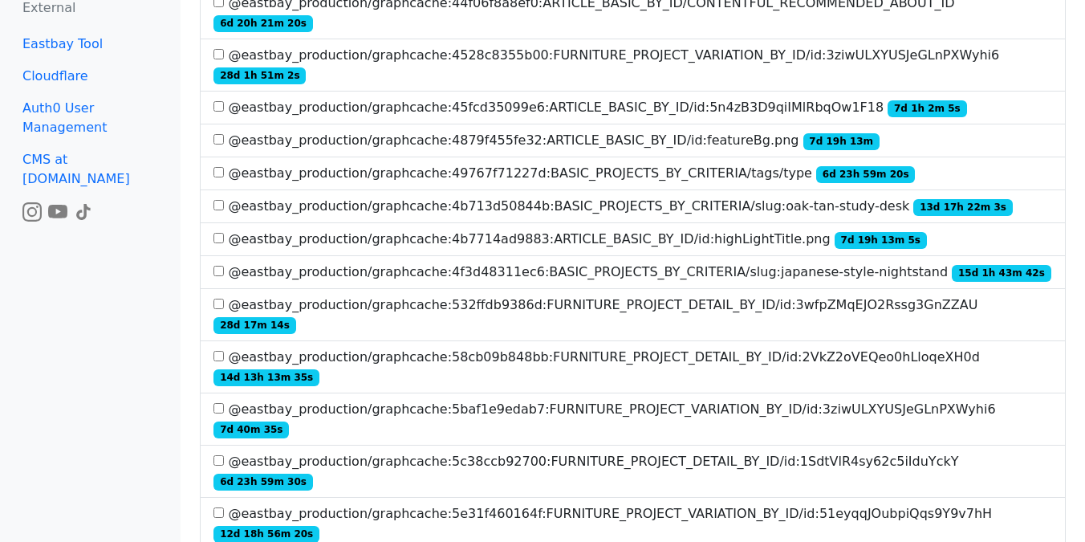
scroll to position [2434, 0]
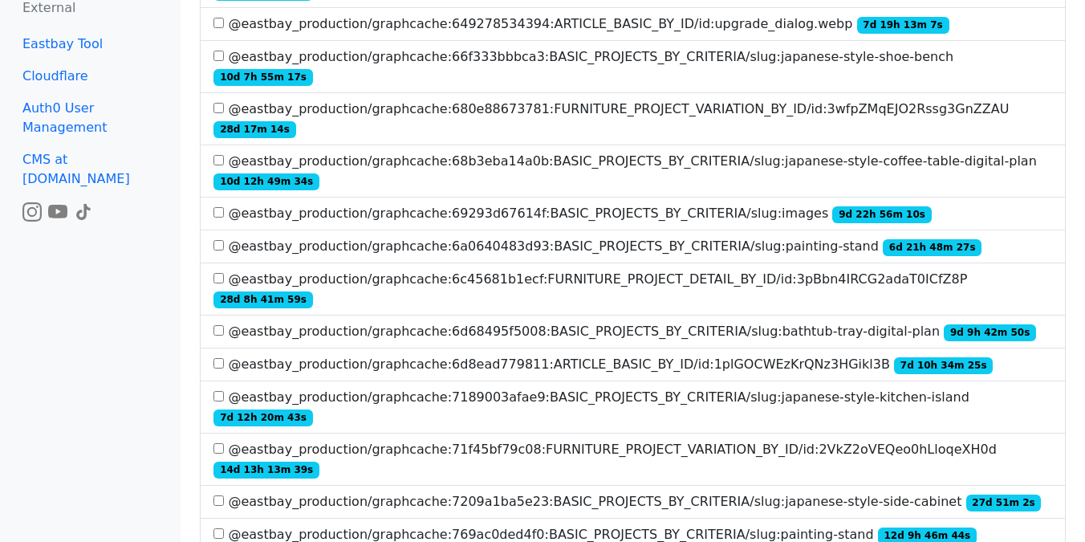
scroll to position [3223, 0]
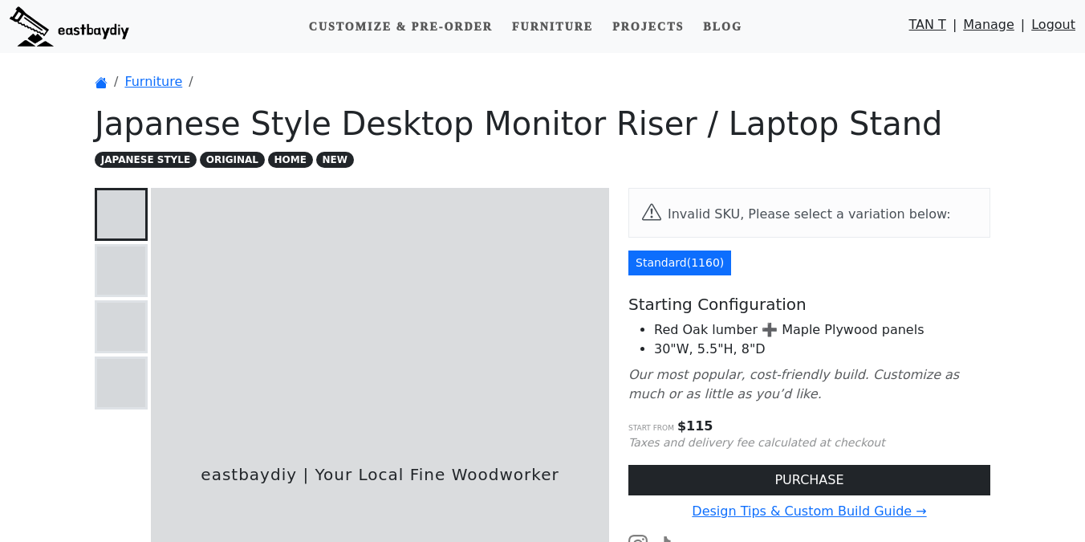
scroll to position [73, 0]
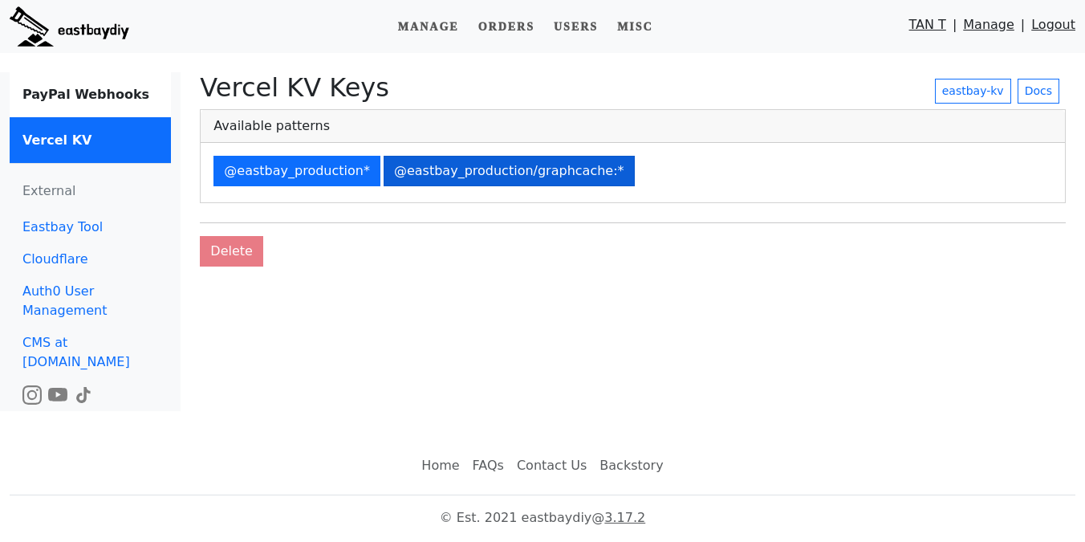
click at [591, 173] on button "@eastbay_production/graphcache:*" at bounding box center [509, 171] width 251 height 30
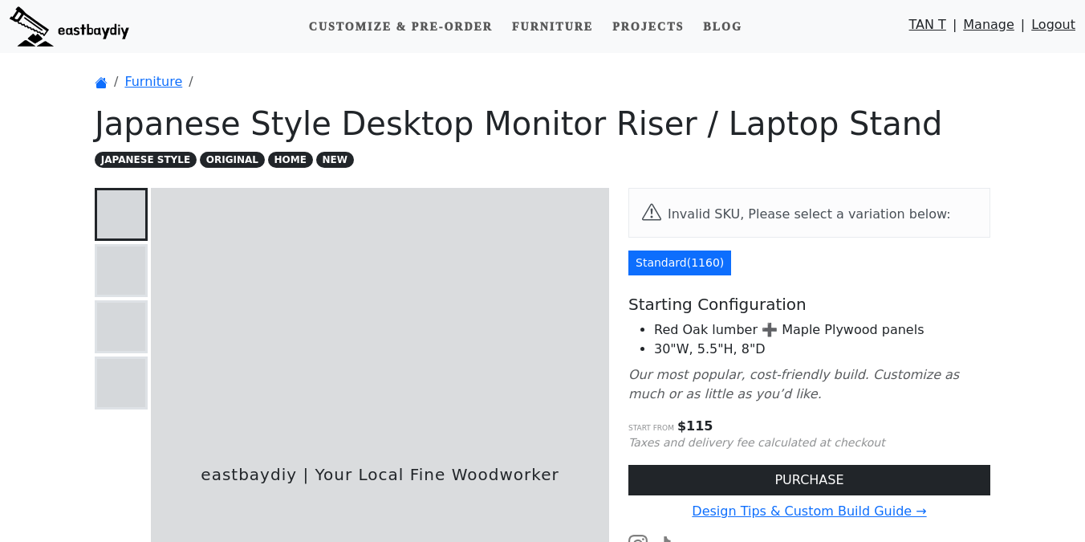
scroll to position [73, 0]
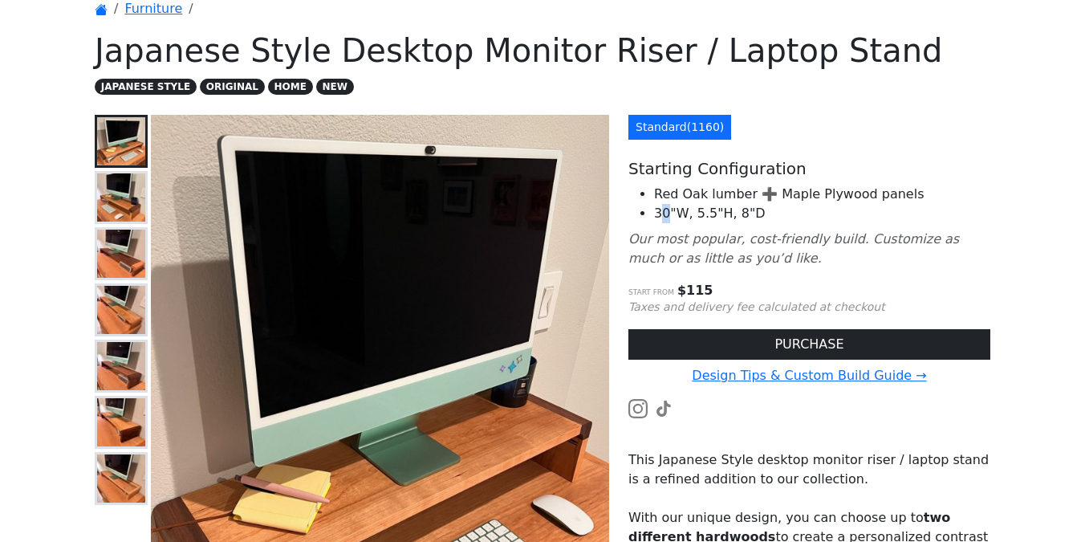
drag, startPoint x: 663, startPoint y: 204, endPoint x: 696, endPoint y: 204, distance: 32.9
click at [672, 204] on li "30"W, 5.5"H, 8"D" at bounding box center [822, 213] width 336 height 19
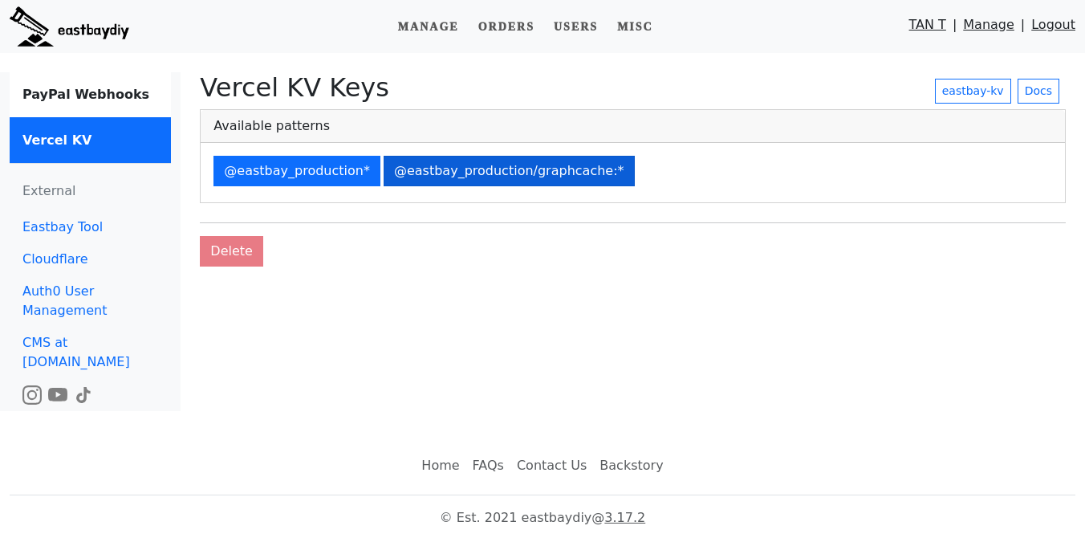
click at [534, 160] on button "@eastbay_production/graphcache:*" at bounding box center [509, 171] width 251 height 30
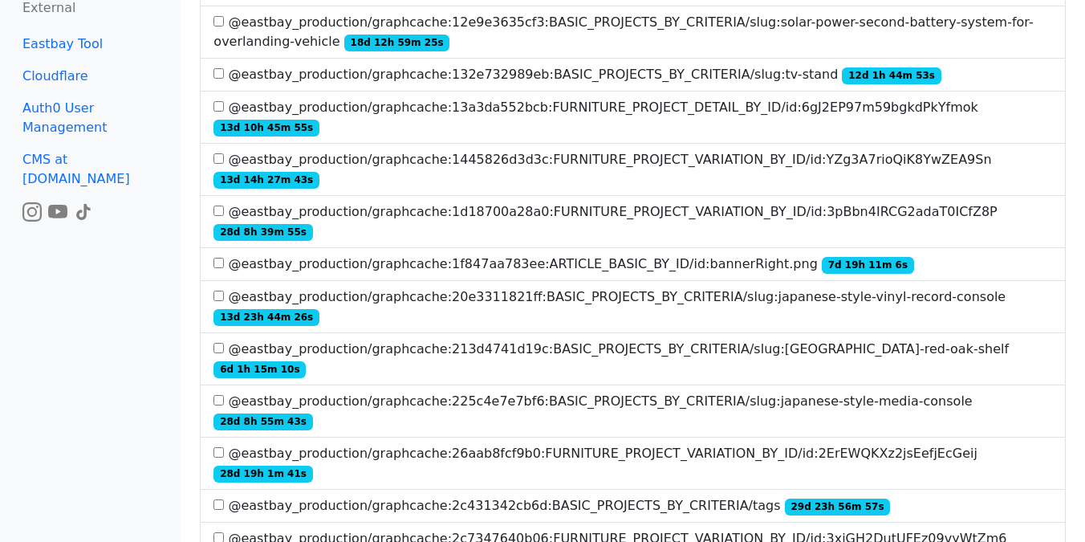
scroll to position [1135, 0]
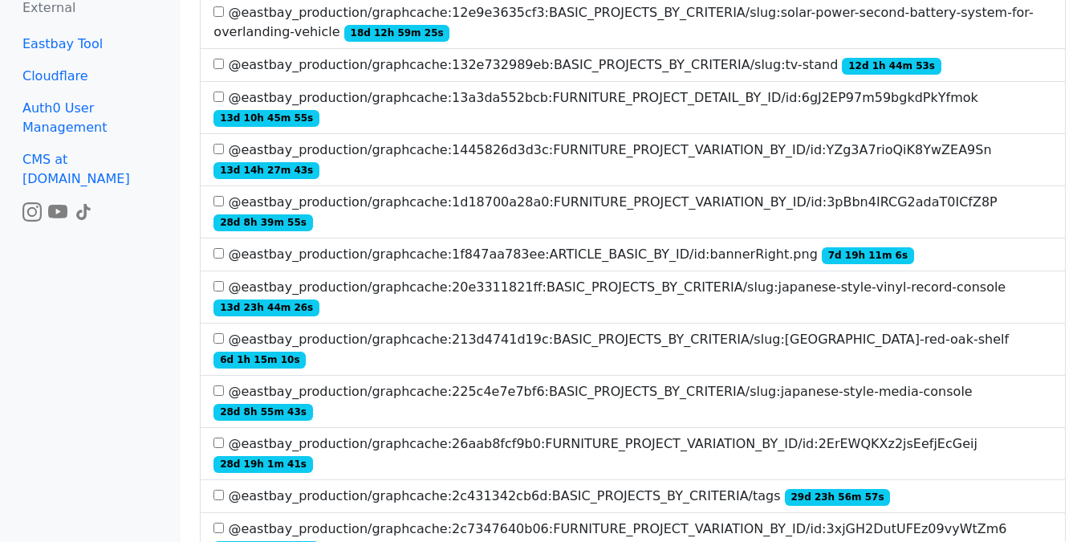
click at [542, 486] on label "@eastbay_production/graphcache:2c431342cb6d:BASIC_PROJECTS_BY_CRITERIA/tags 29d…" at bounding box center [551, 495] width 676 height 19
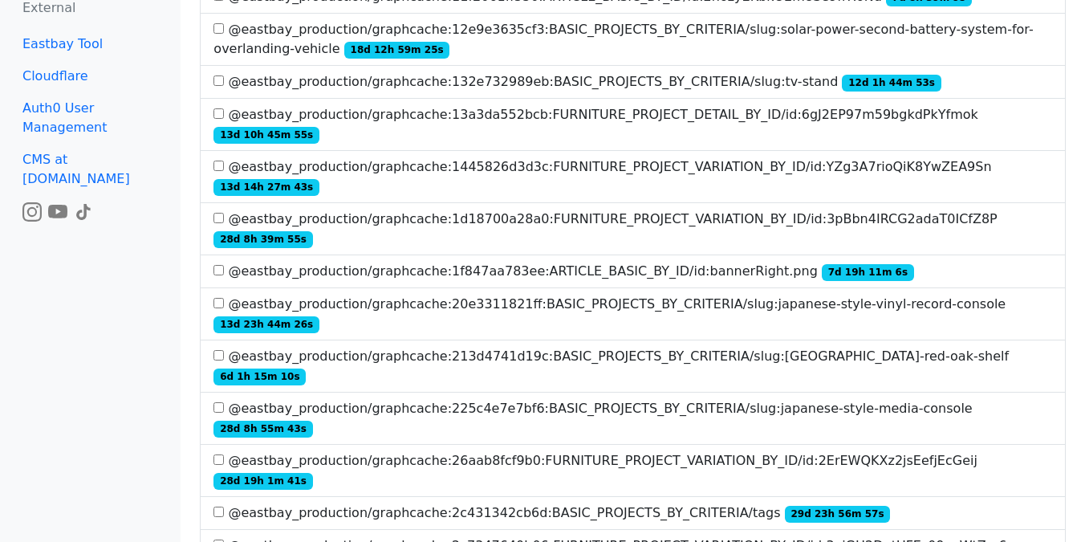
scroll to position [2901, 0]
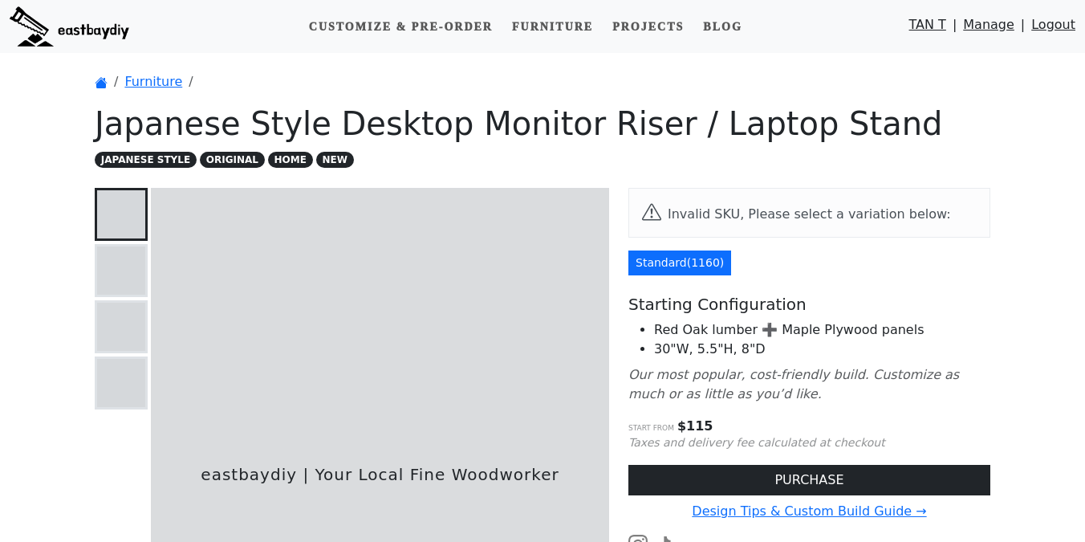
scroll to position [73, 0]
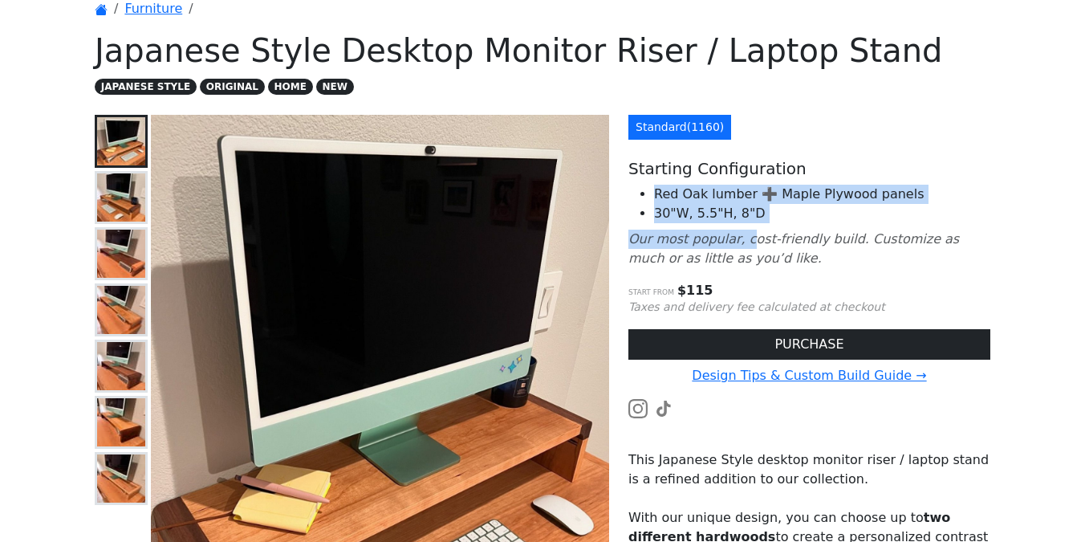
drag, startPoint x: 652, startPoint y: 182, endPoint x: 744, endPoint y: 242, distance: 110.2
click at [744, 242] on div "Standard ( 1160 ) Starting Configuration Red Oak lumber ➕ Maple Plywood panels …" at bounding box center [809, 468] width 381 height 707
click at [744, 242] on icon "Our most popular, cost-friendly build. Customize as much or as little as you’d …" at bounding box center [793, 248] width 331 height 35
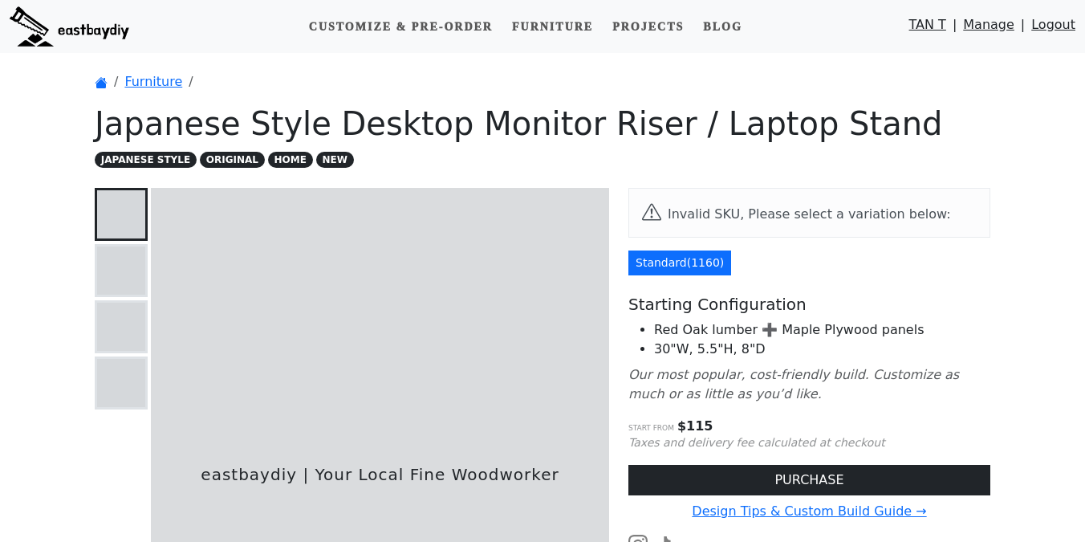
scroll to position [73, 0]
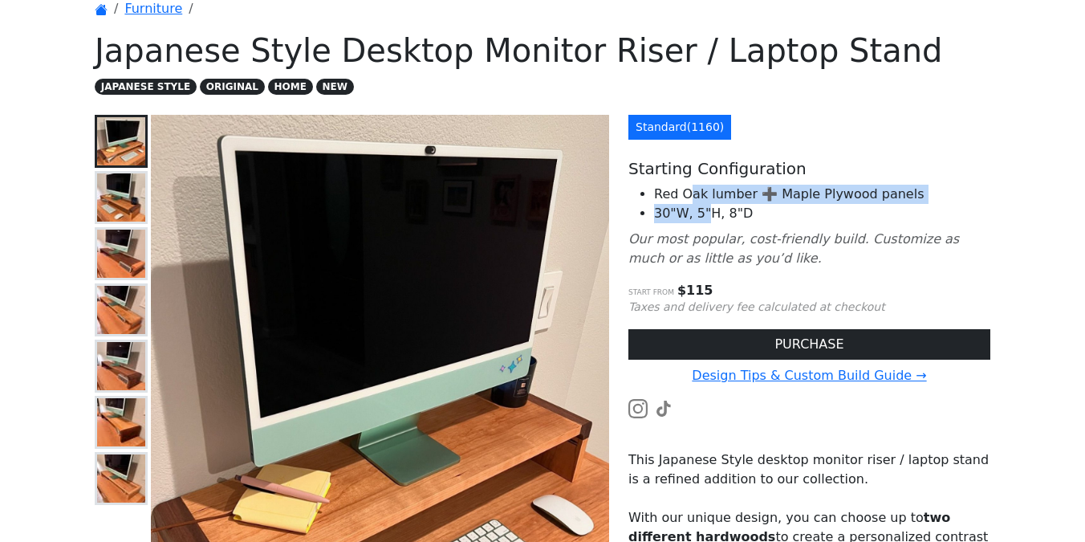
drag, startPoint x: 685, startPoint y: 203, endPoint x: 750, endPoint y: 225, distance: 68.5
click at [733, 215] on ul "Red Oak lumber ➕ Maple Plywood panels 30"W, 5"H, 8"D" at bounding box center [809, 204] width 362 height 39
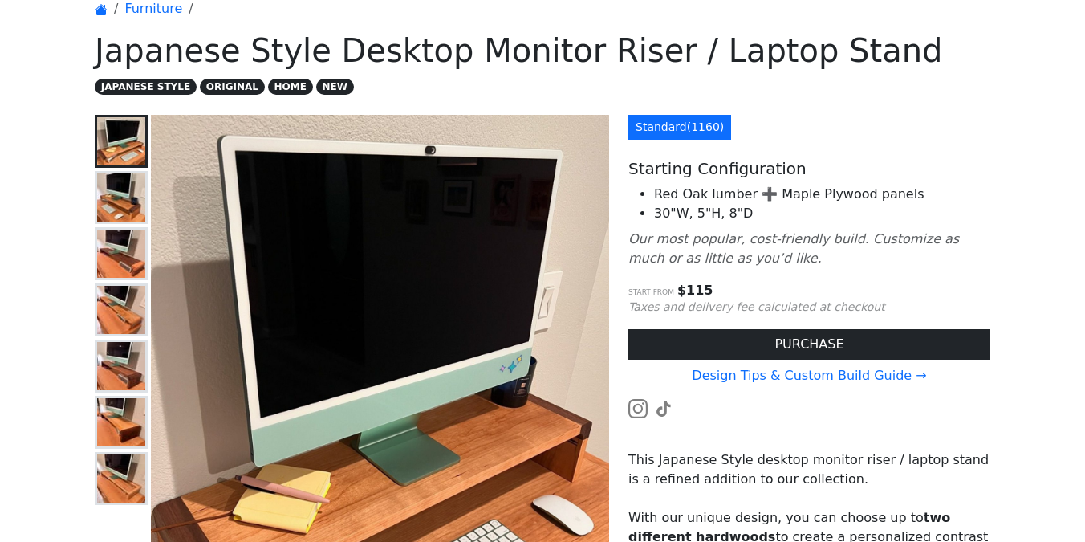
click at [756, 225] on div "Standard ( 1160 ) Starting Configuration Red Oak lumber ➕ Maple Plywood panels …" at bounding box center [809, 468] width 381 height 707
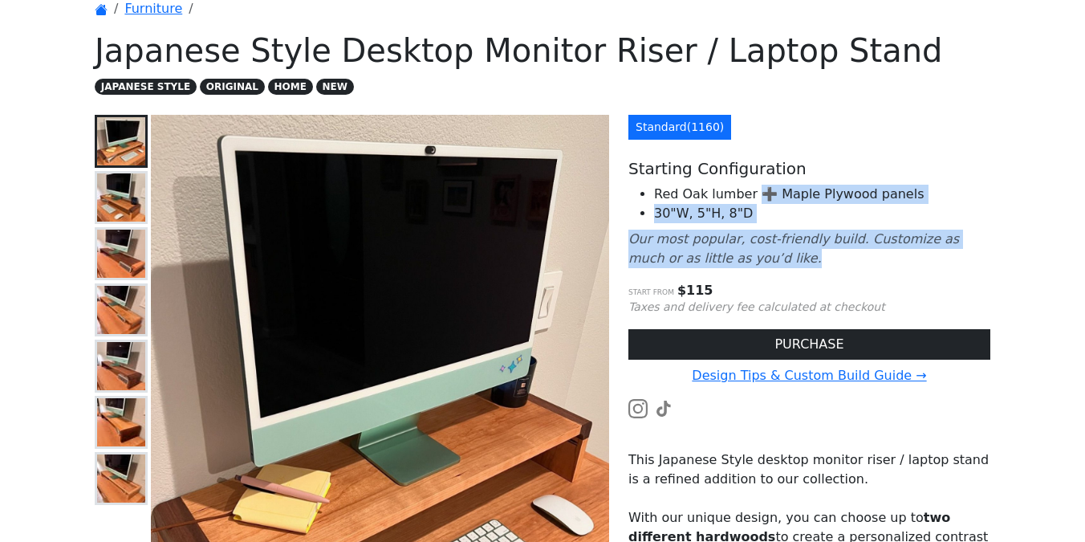
drag, startPoint x: 756, startPoint y: 266, endPoint x: 756, endPoint y: 195, distance: 70.6
click at [756, 195] on div "Standard ( 1160 ) Starting Configuration Red Oak lumber ➕ Maple Plywood panels …" at bounding box center [809, 468] width 381 height 707
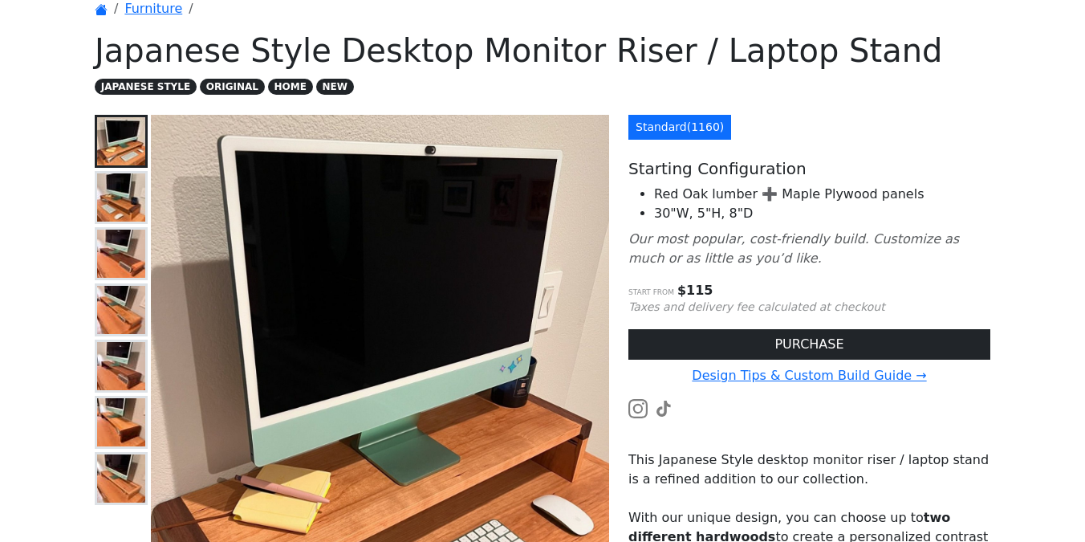
click at [774, 197] on li "Red Oak lumber ➕ Maple Plywood panels" at bounding box center [822, 194] width 336 height 19
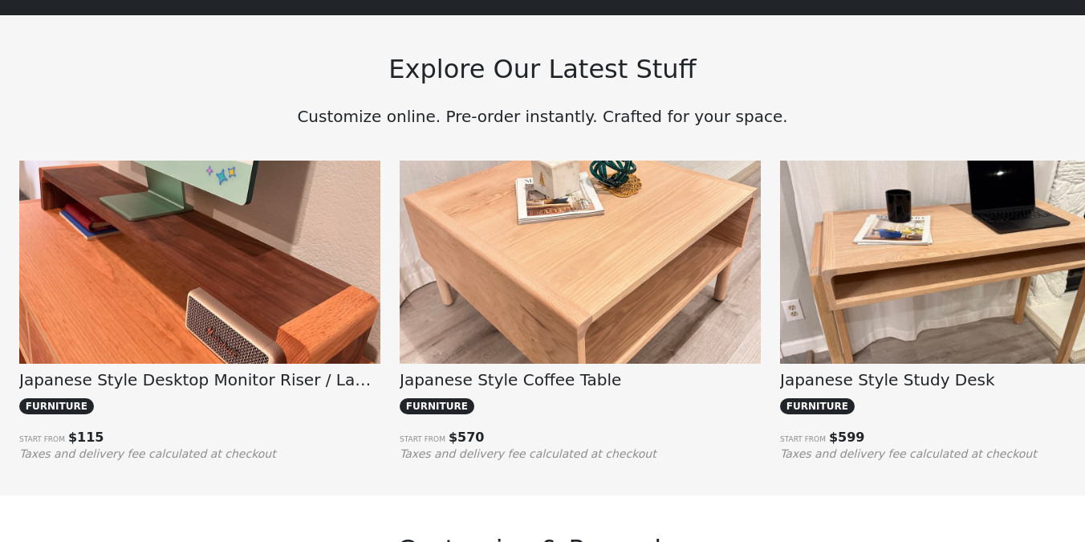
click at [298, 284] on img at bounding box center [199, 295] width 361 height 271
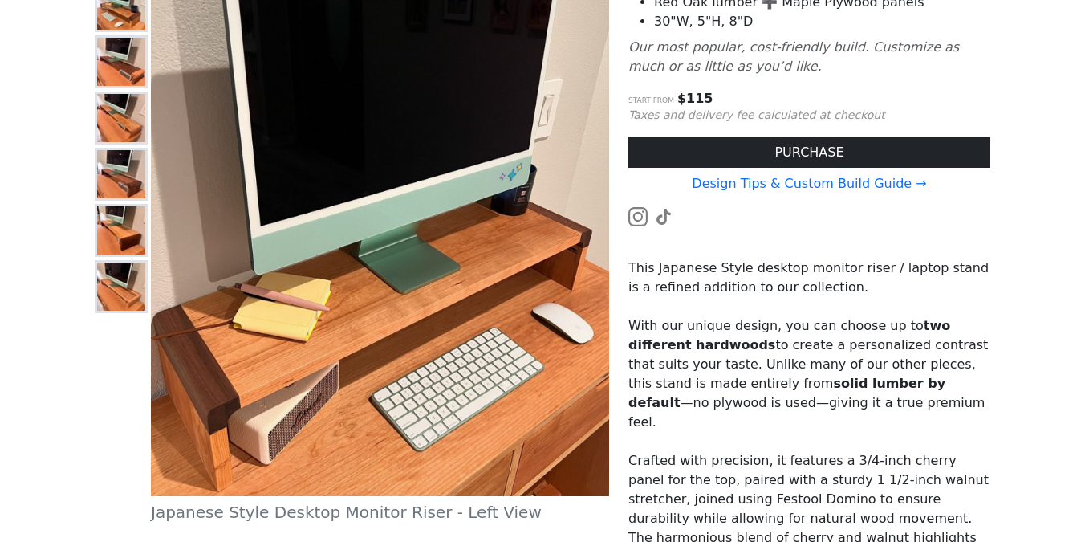
scroll to position [262, 0]
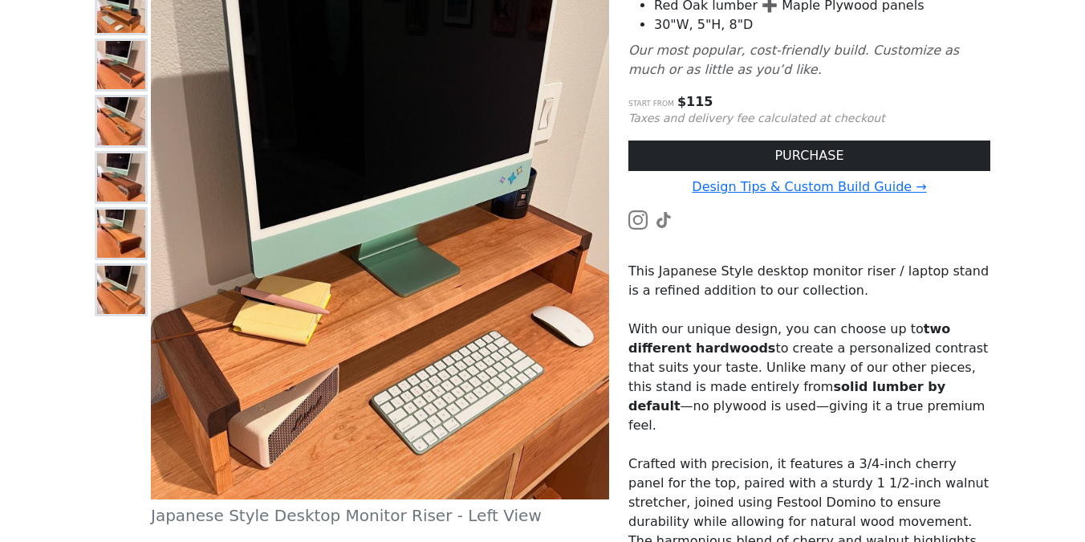
click at [121, 121] on img at bounding box center [121, 121] width 48 height 48
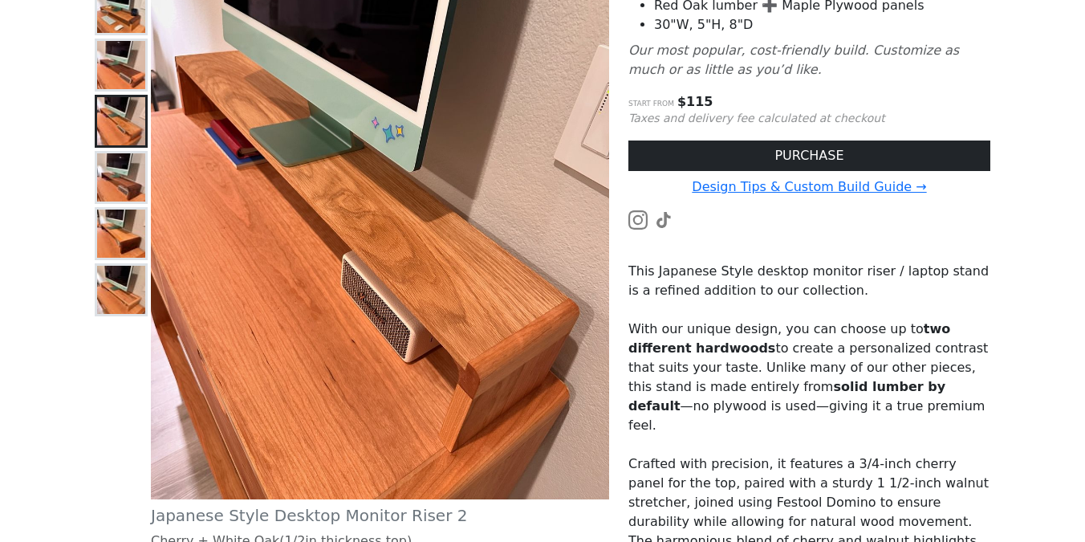
click at [110, 172] on img at bounding box center [121, 177] width 48 height 48
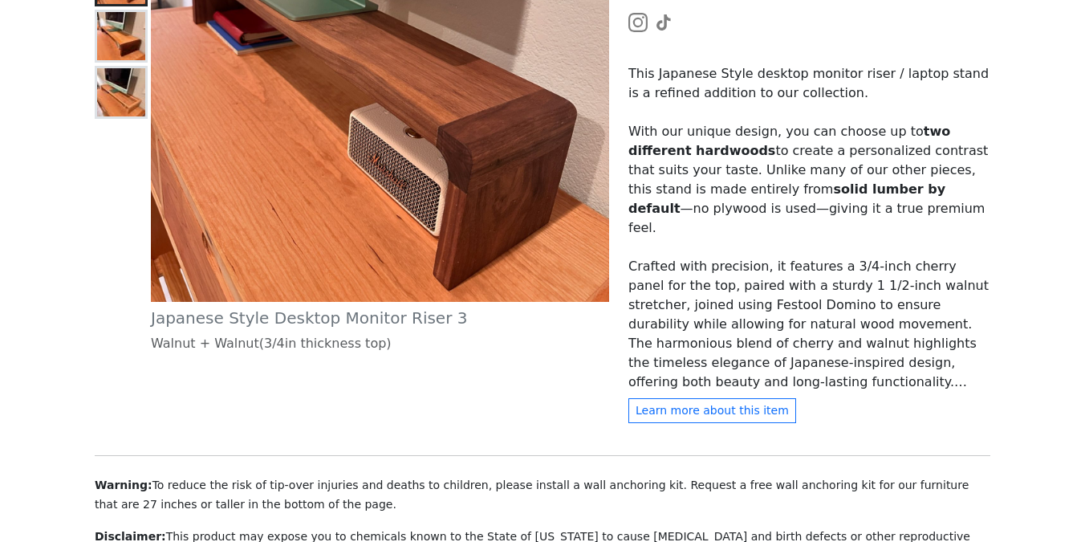
scroll to position [461, 0]
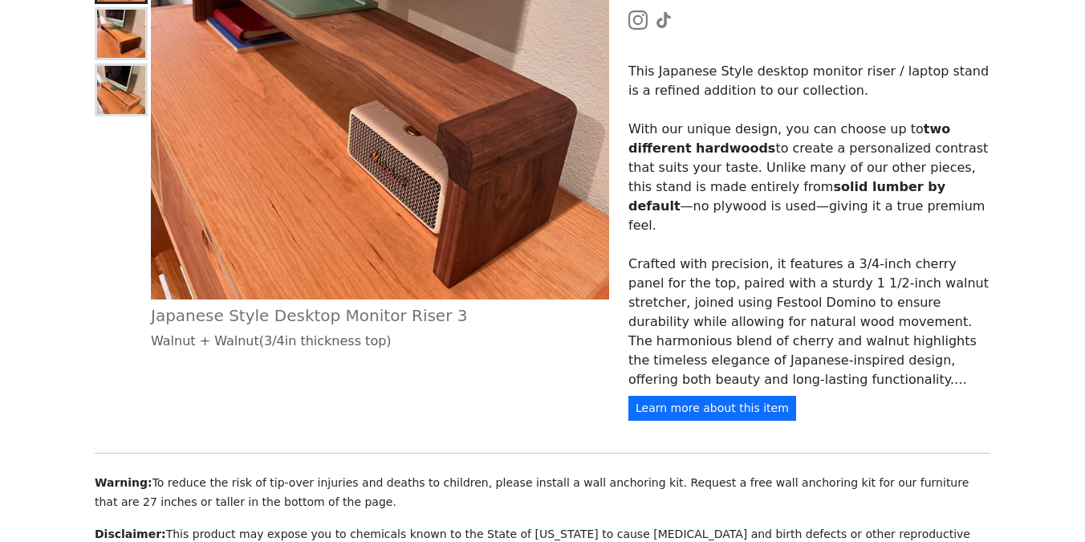
click at [719, 420] on button "Learn more about this item" at bounding box center [712, 408] width 168 height 25
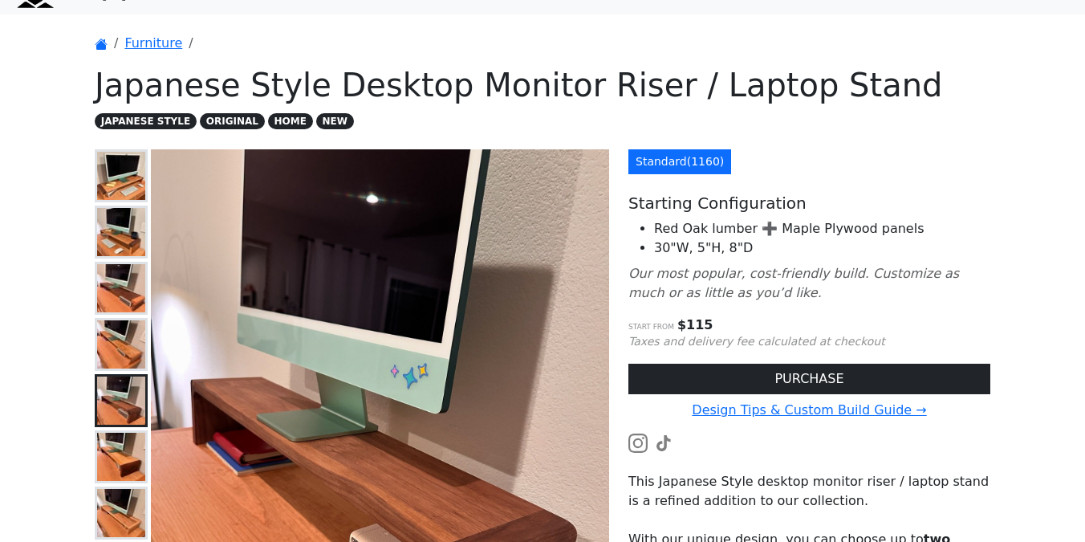
scroll to position [0, 0]
